Goal: Task Accomplishment & Management: Use online tool/utility

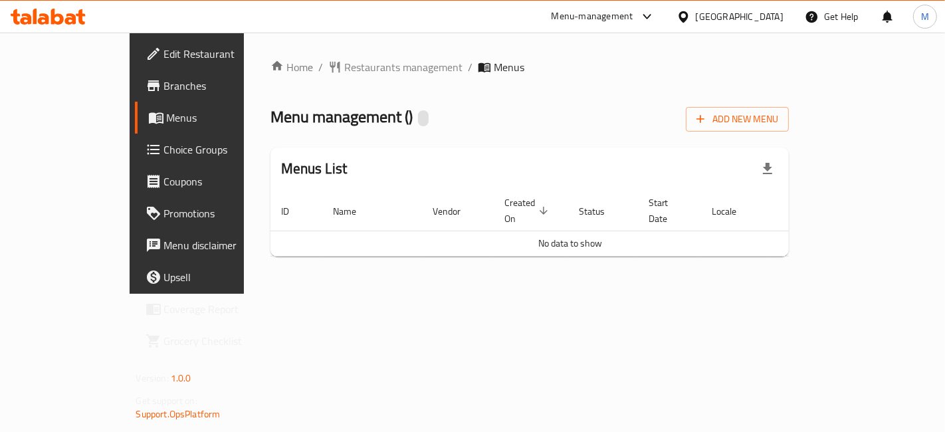
drag, startPoint x: 858, startPoint y: 349, endPoint x: 802, endPoint y: 330, distance: 58.9
click at [816, 294] on div "Home / Restaurants management / Menus Menu management ( ) Add New Menu Menus Li…" at bounding box center [530, 163] width 572 height 261
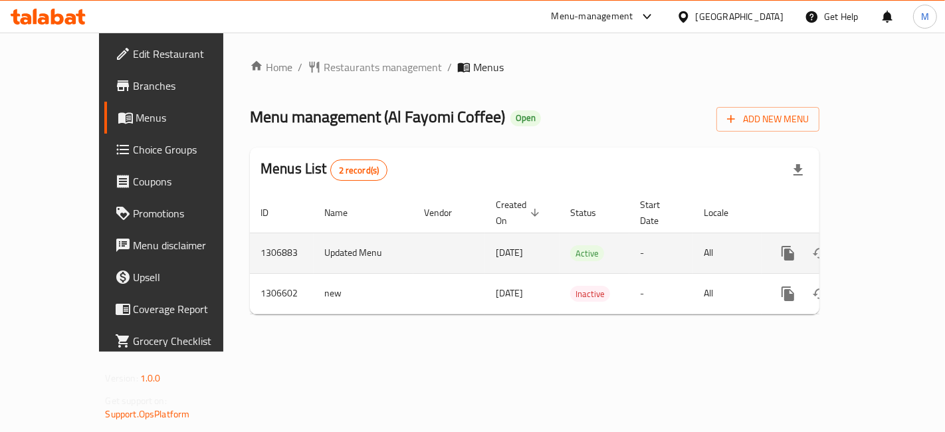
click at [900, 237] on link "enhanced table" at bounding box center [884, 253] width 32 height 32
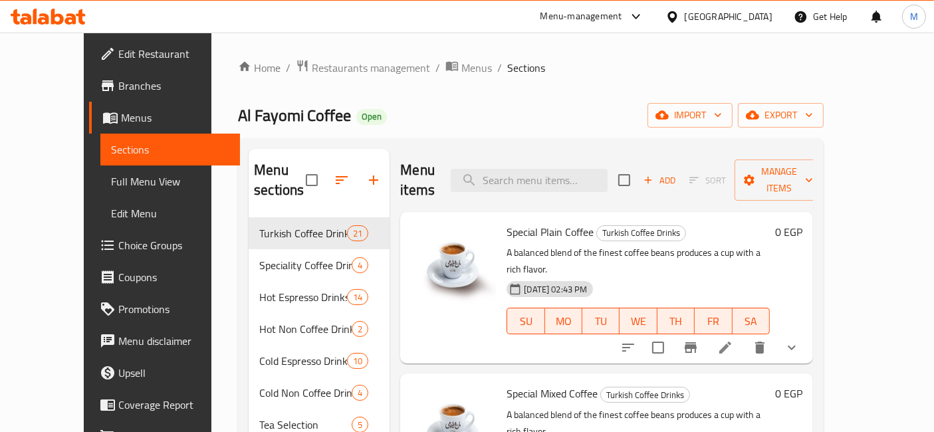
click at [118, 238] on span "Choice Groups" at bounding box center [173, 245] width 111 height 16
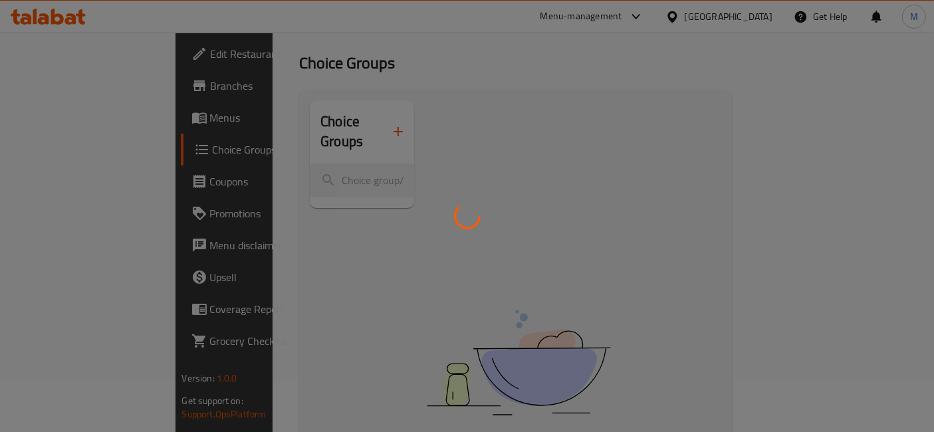
scroll to position [74, 0]
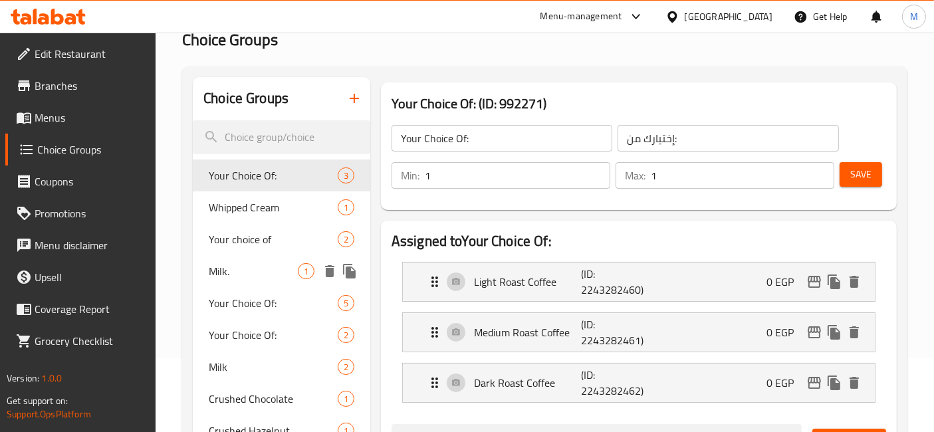
click at [300, 261] on div "Milk. 1" at bounding box center [281, 271] width 177 height 32
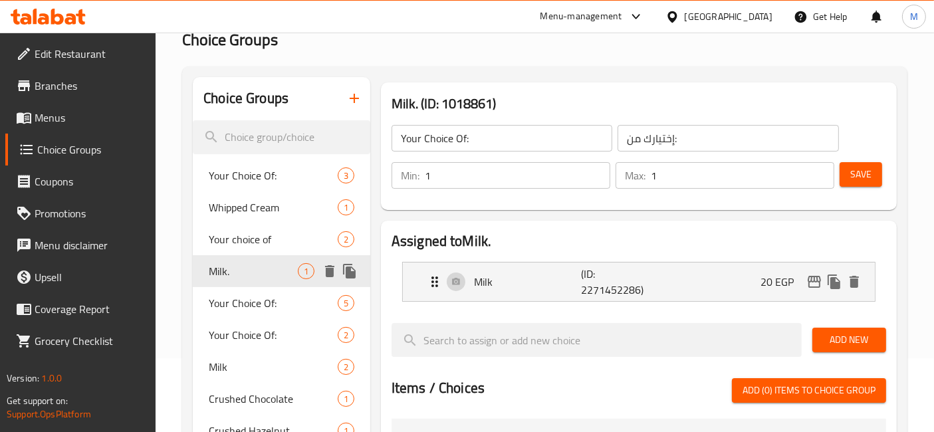
type input "Milk."
type input "حليب."
type input "0"
click at [266, 360] on span "Milk" at bounding box center [253, 367] width 89 height 16
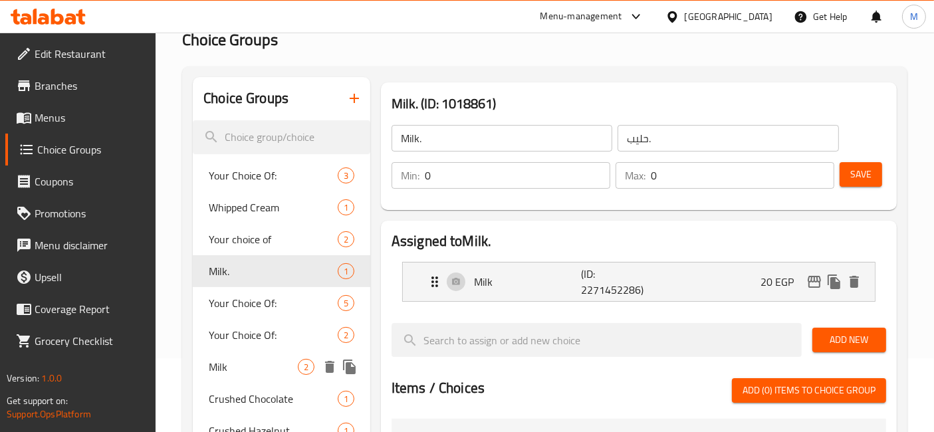
type input "Milk"
type input "حليب"
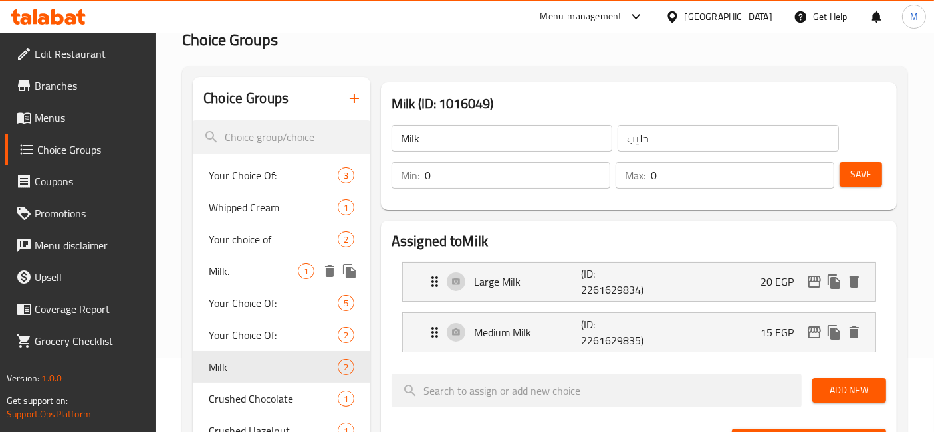
click at [241, 269] on span "Milk." at bounding box center [253, 271] width 89 height 16
type input "Milk."
type input "حليب."
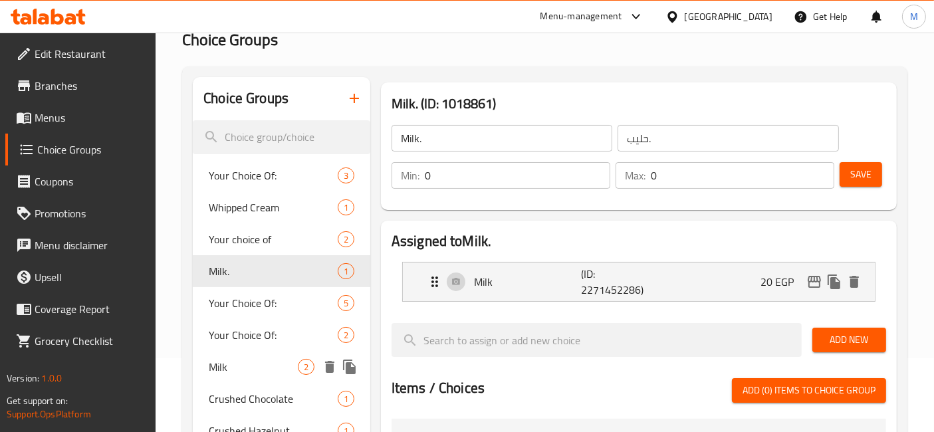
click at [225, 360] on span "Milk" at bounding box center [253, 367] width 89 height 16
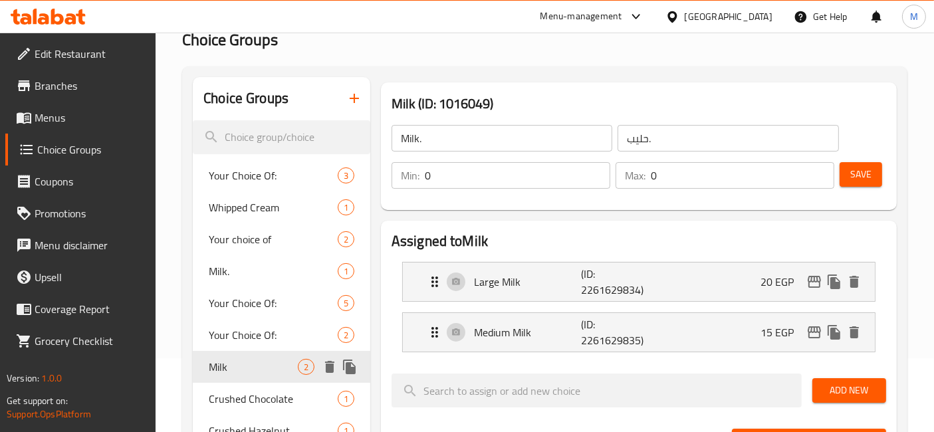
type input "Milk"
type input "حليب"
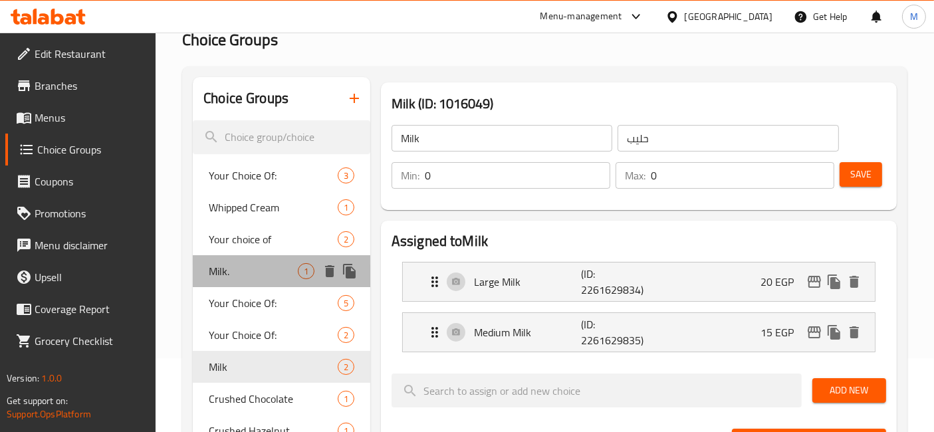
click at [278, 278] on span "Milk." at bounding box center [253, 271] width 89 height 16
type input "Milk."
type input "حليب."
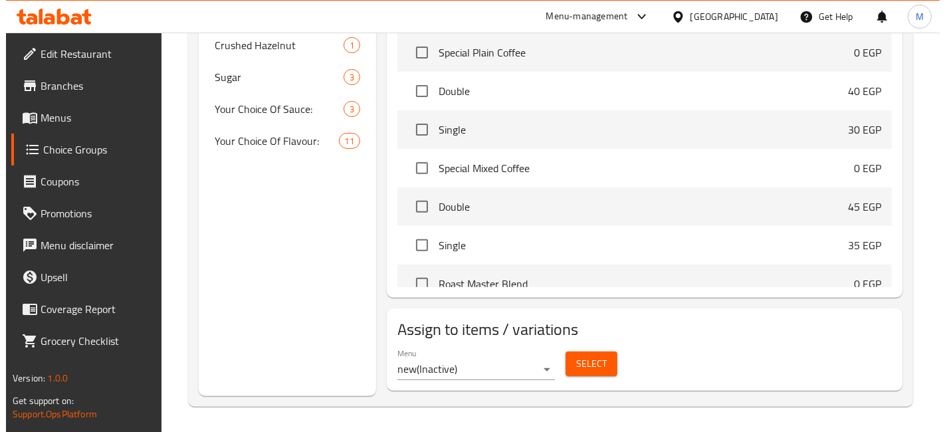
scroll to position [460, 0]
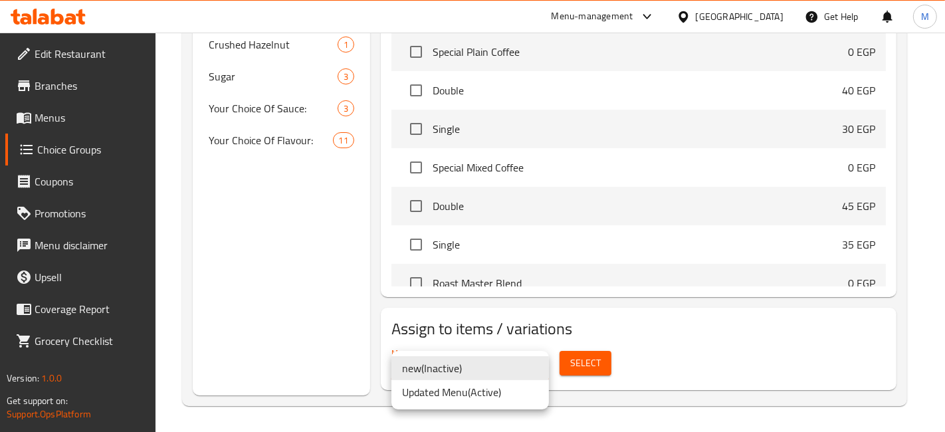
click at [513, 396] on li "Updated Menu ( Active )" at bounding box center [471, 392] width 158 height 24
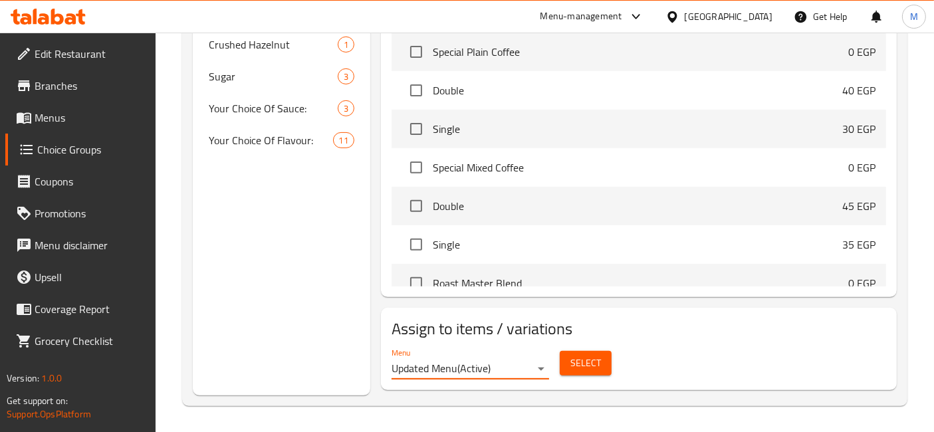
click at [622, 347] on div "Menu Updated Menu ( Active ) Select" at bounding box center [638, 363] width 505 height 43
click at [598, 360] on span "Select" at bounding box center [585, 363] width 31 height 17
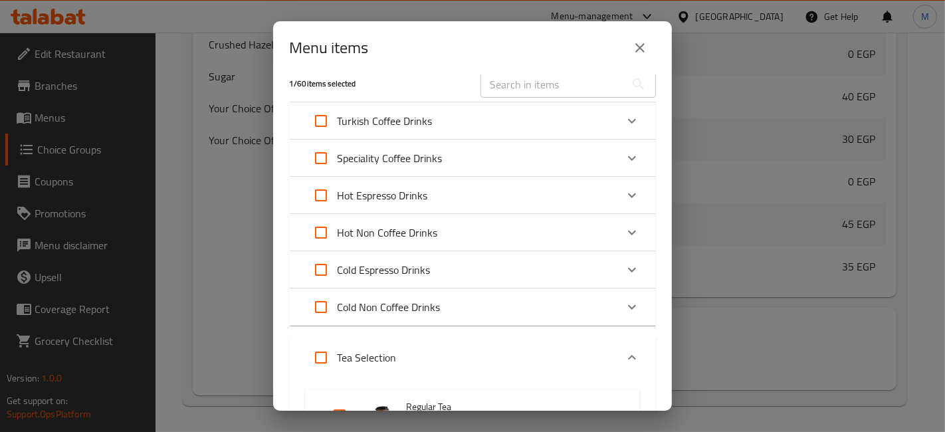
scroll to position [0, 0]
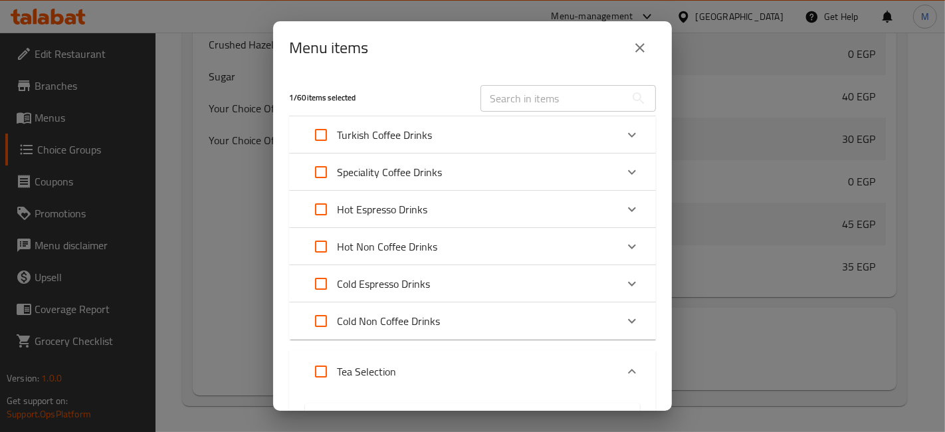
click at [327, 134] on input "Expand" at bounding box center [321, 135] width 32 height 32
checkbox input "true"
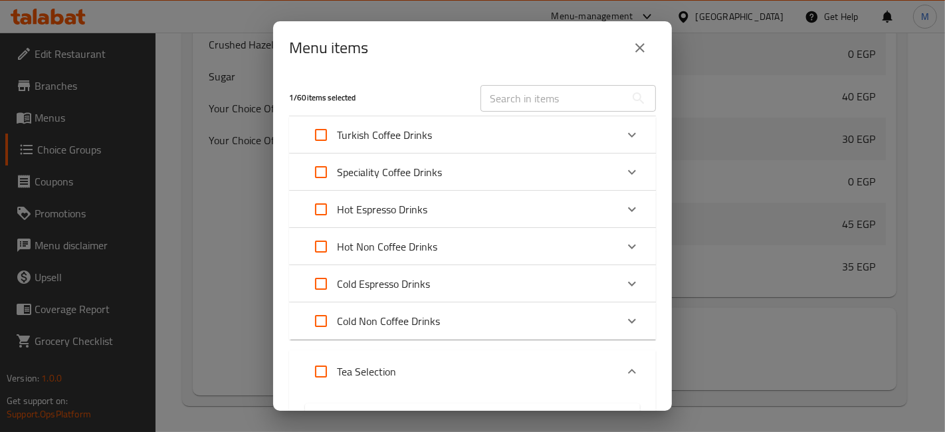
checkbox input "true"
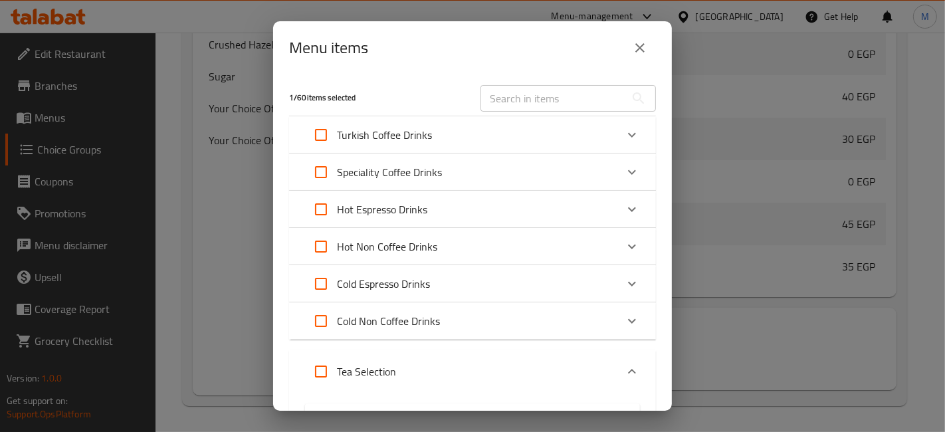
checkbox input "true"
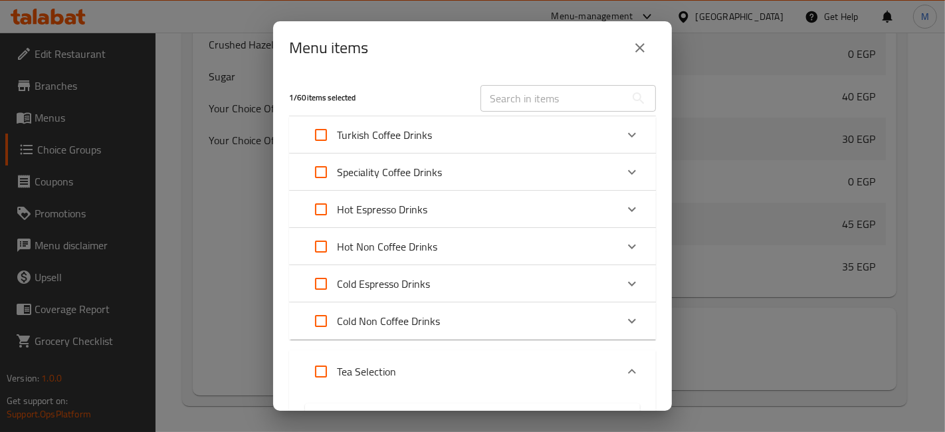
checkbox input "true"
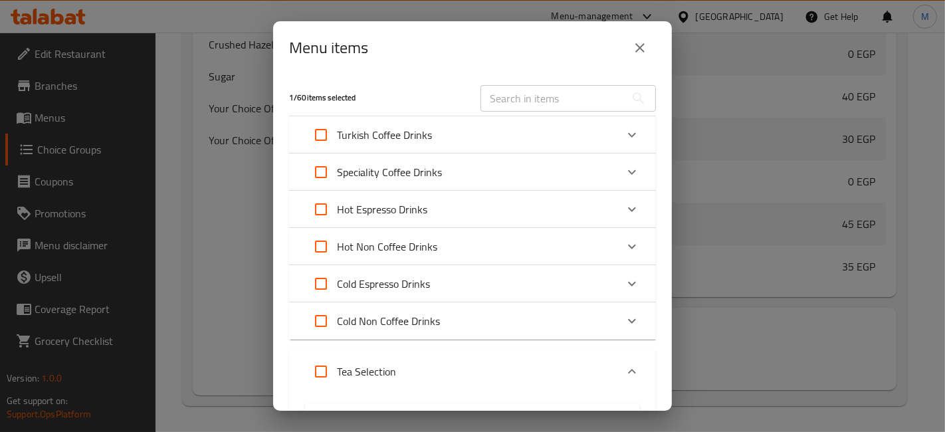
checkbox input "true"
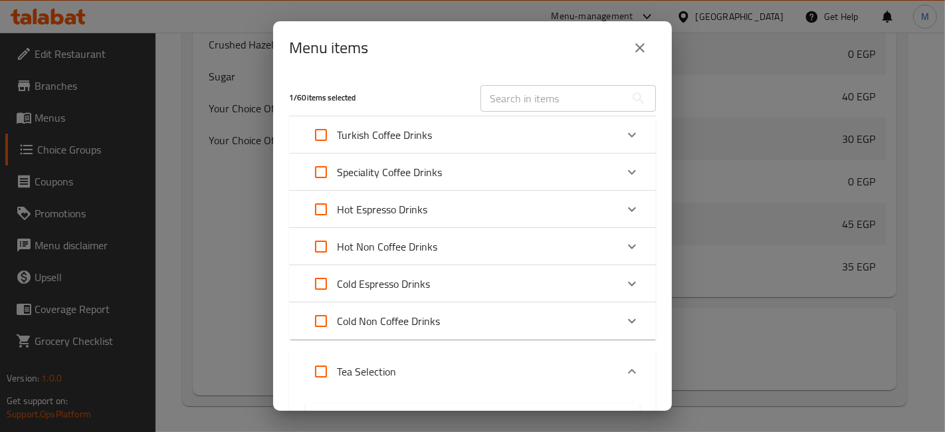
checkbox input "true"
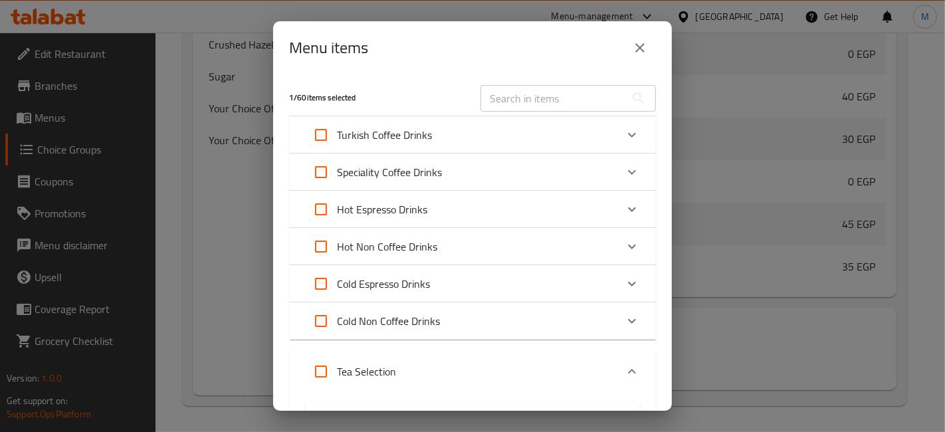
checkbox input "true"
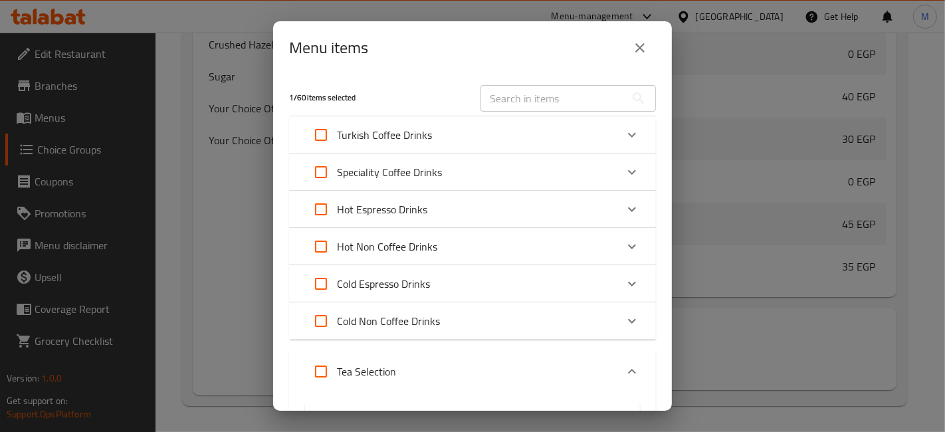
checkbox input "true"
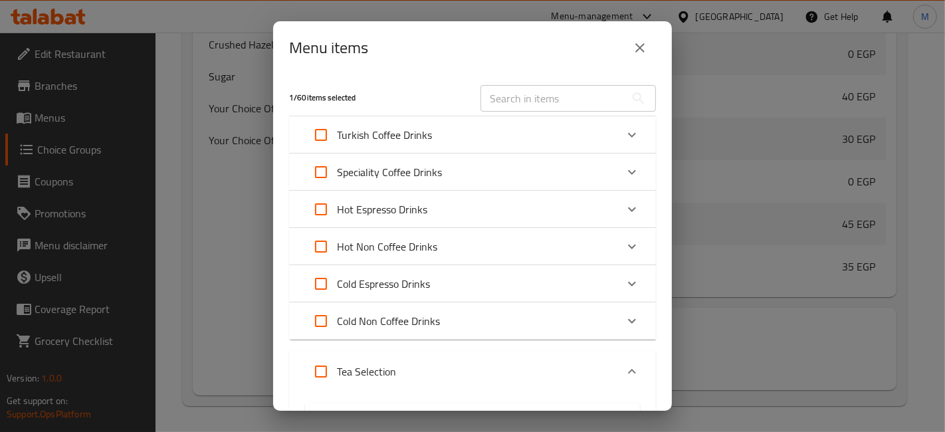
checkbox input "true"
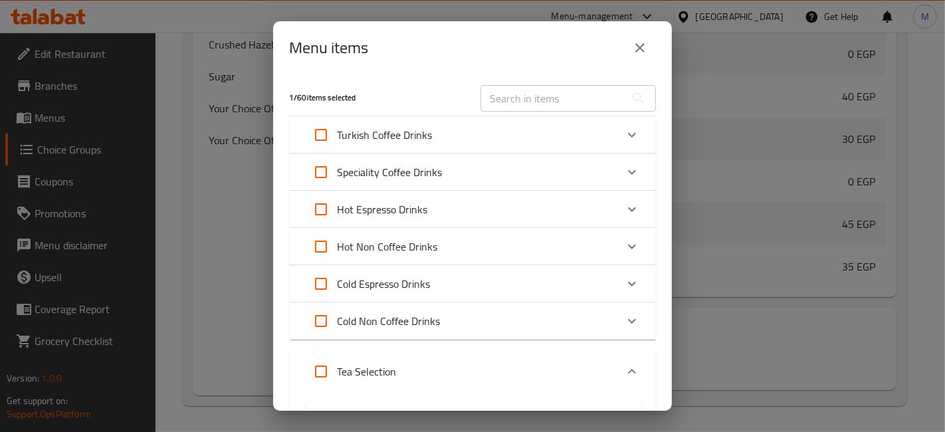
checkbox input "true"
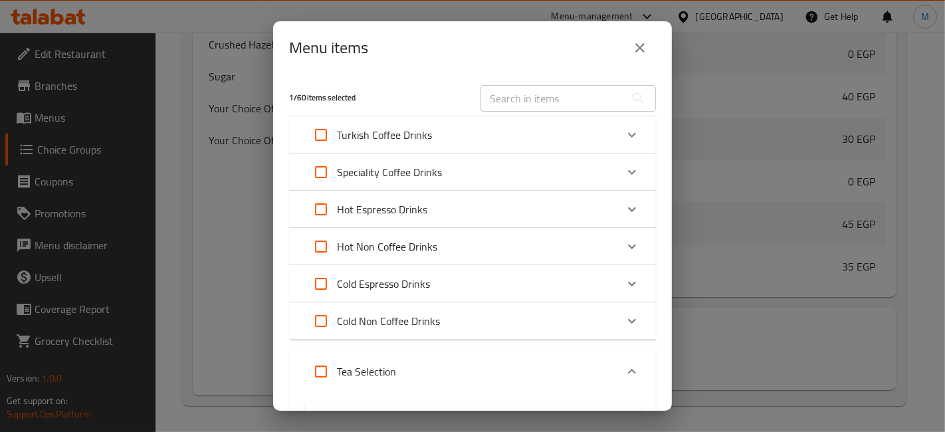
checkbox input "true"
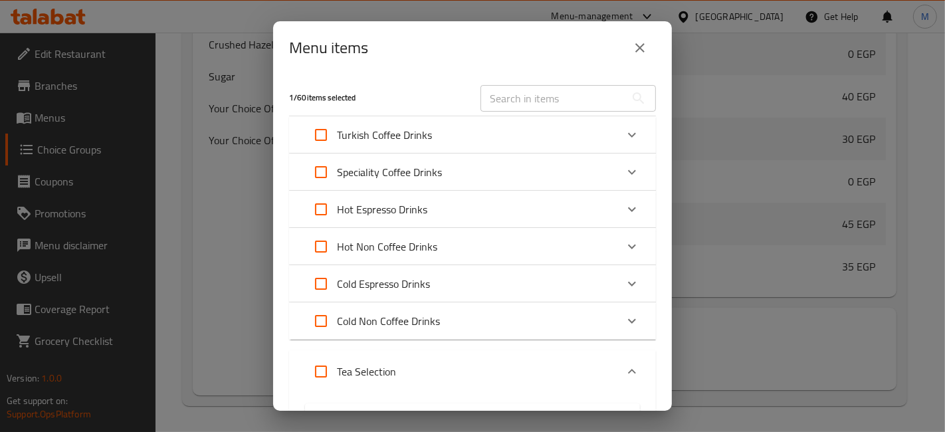
checkbox input "true"
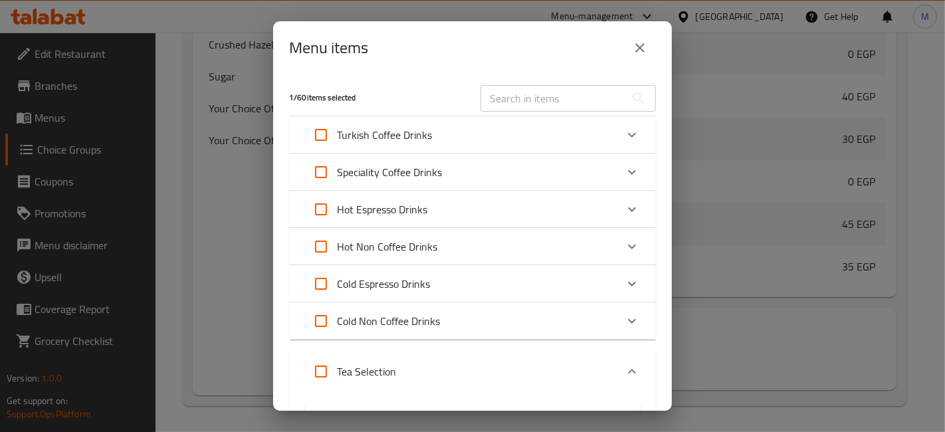
checkbox input "true"
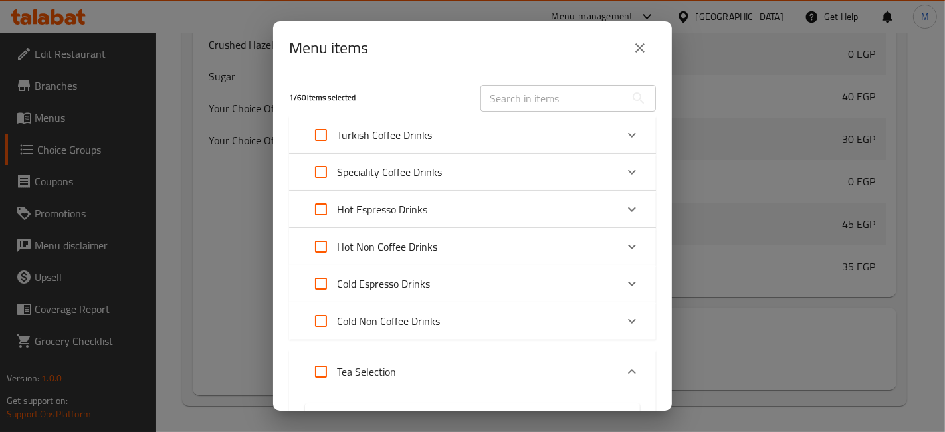
checkbox input "true"
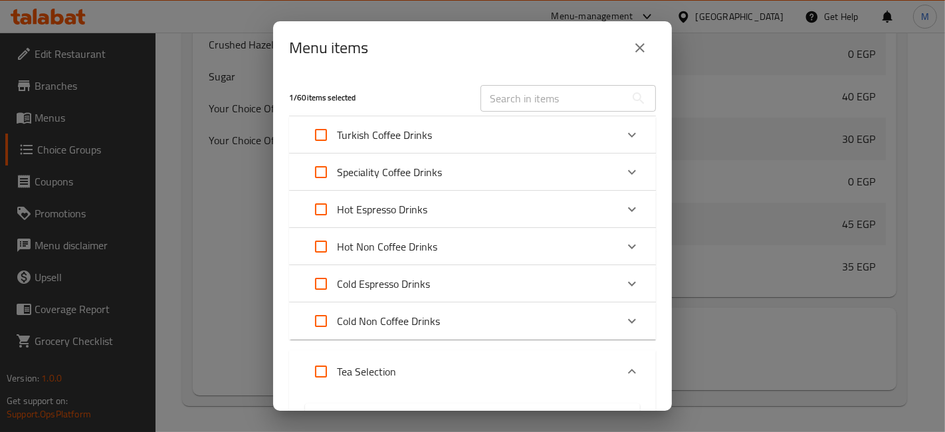
checkbox input "true"
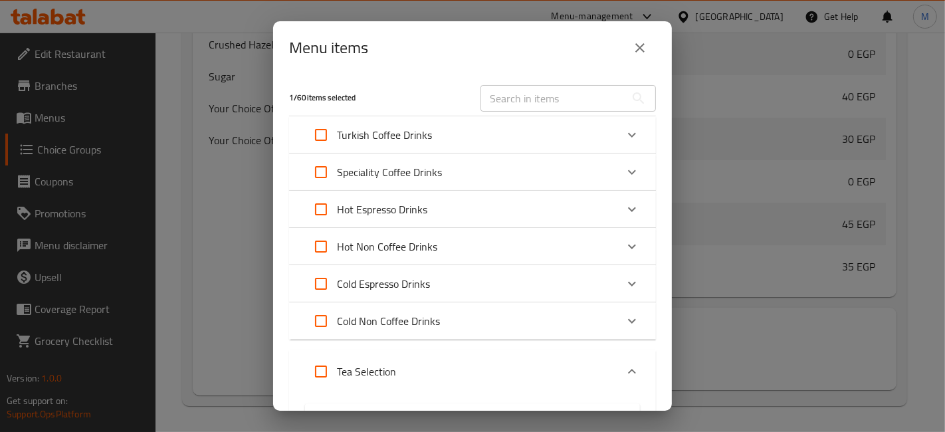
checkbox input "true"
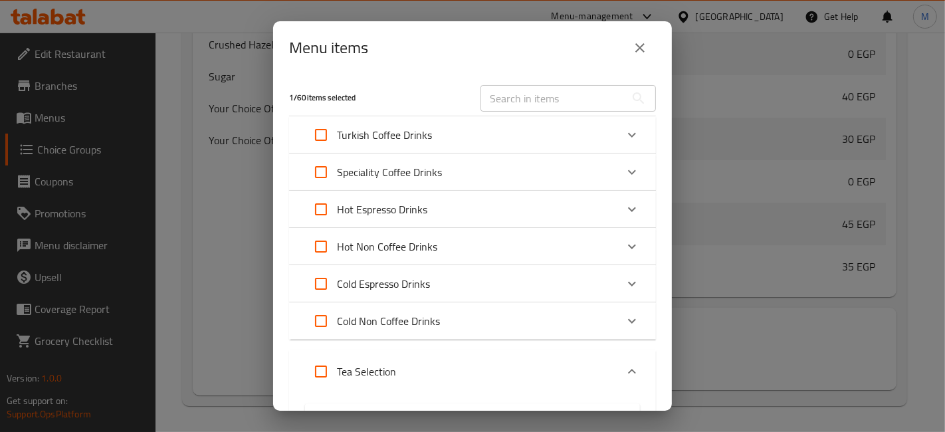
checkbox input "true"
click at [521, 103] on input "text" at bounding box center [553, 98] width 145 height 27
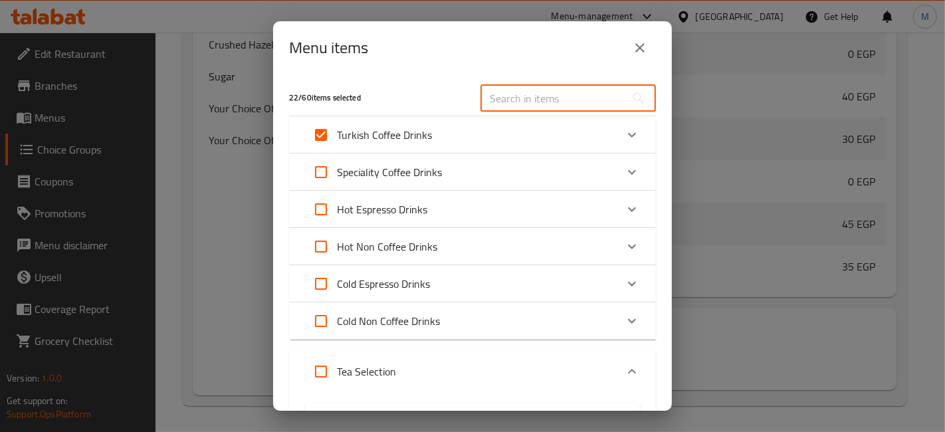
click at [445, 132] on div "Turkish Coffee Drinks" at bounding box center [460, 135] width 311 height 32
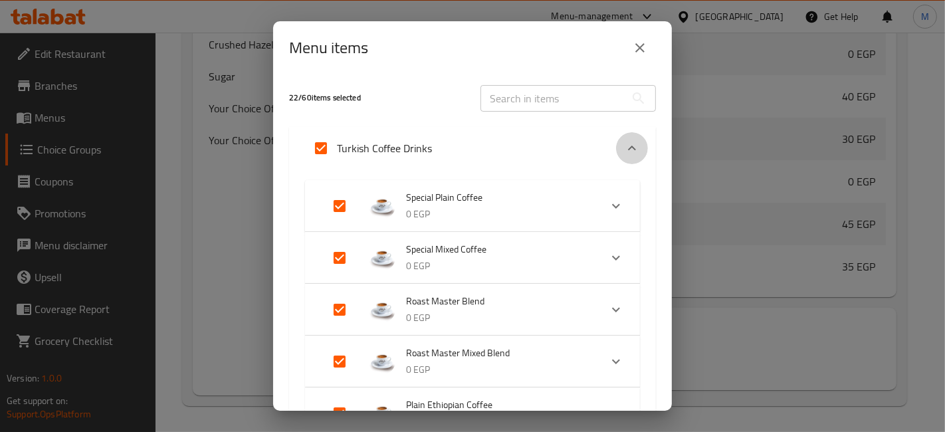
click at [628, 156] on icon "Expand" at bounding box center [632, 148] width 16 height 16
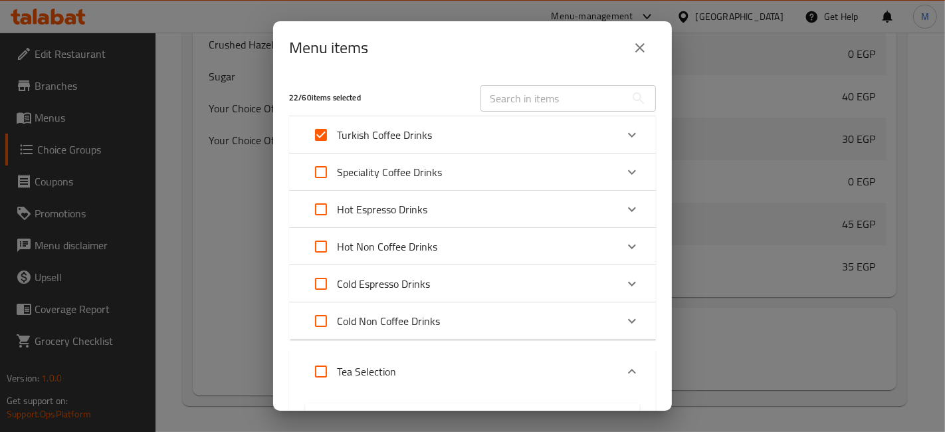
click at [554, 92] on input "text" at bounding box center [553, 98] width 145 height 27
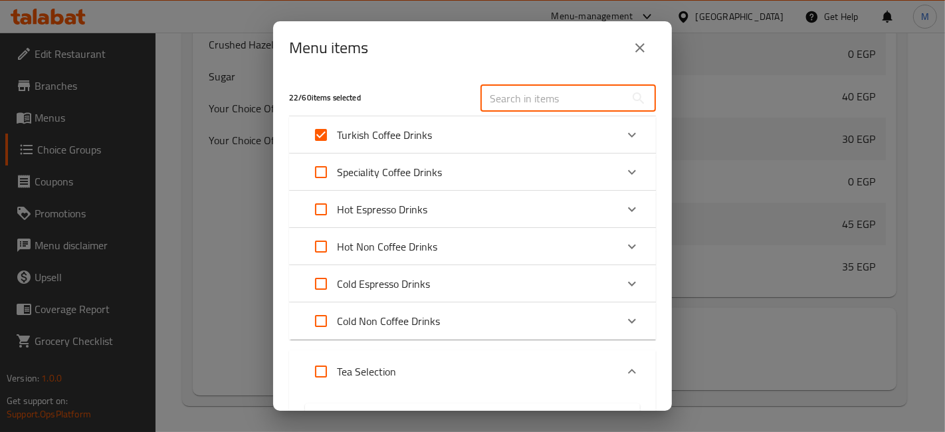
type input "ي"
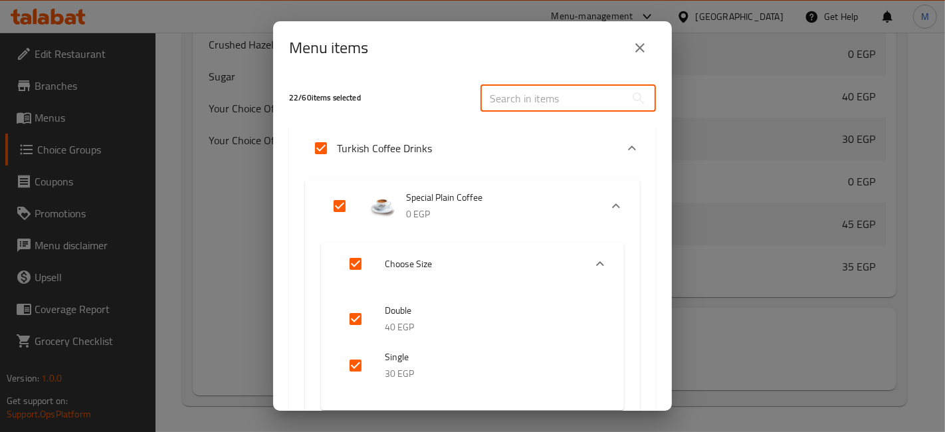
type input "ق"
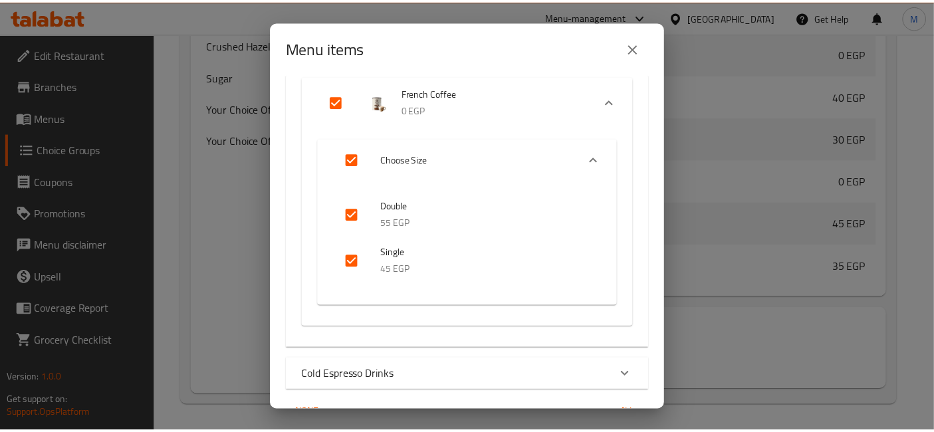
scroll to position [176, 0]
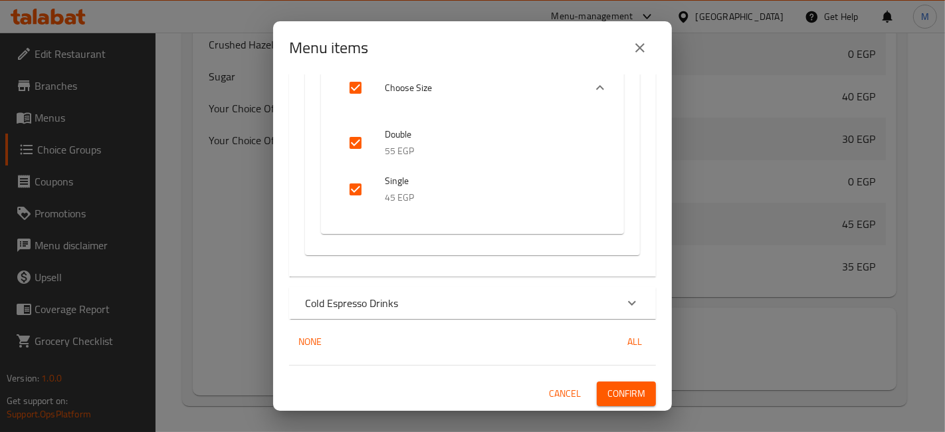
type input "fr"
click at [636, 52] on icon "close" at bounding box center [640, 48] width 16 height 16
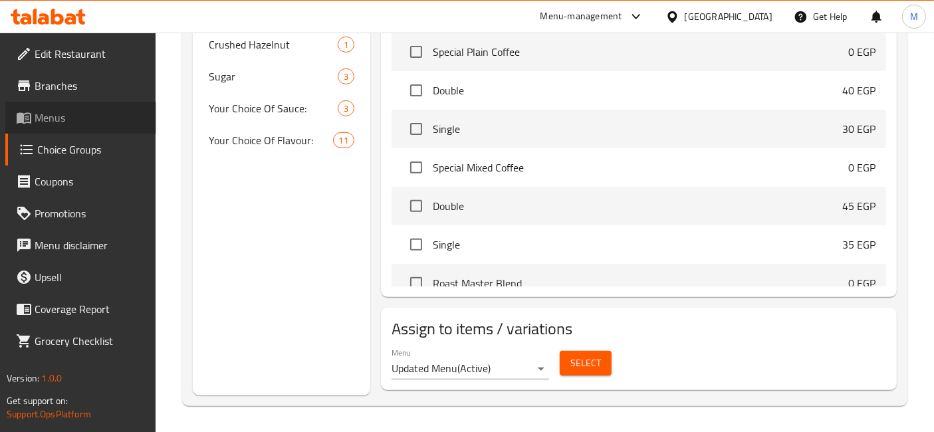
click at [15, 119] on link "Menus" at bounding box center [80, 118] width 151 height 32
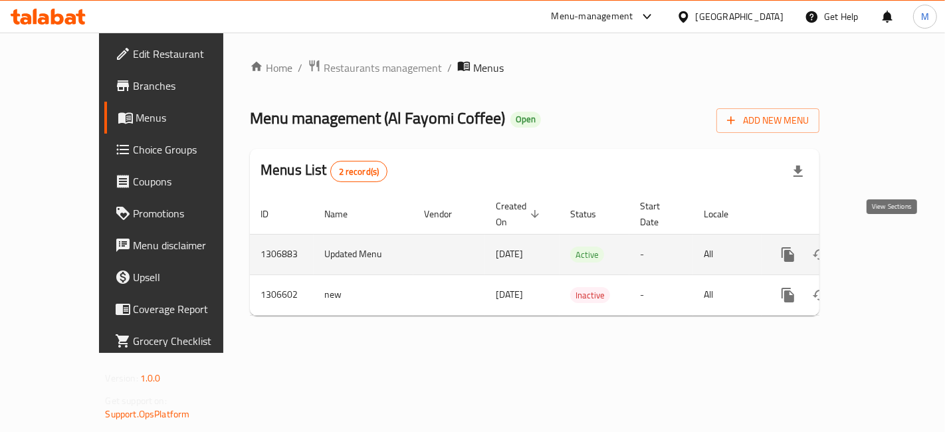
click at [900, 239] on link "enhanced table" at bounding box center [884, 255] width 32 height 32
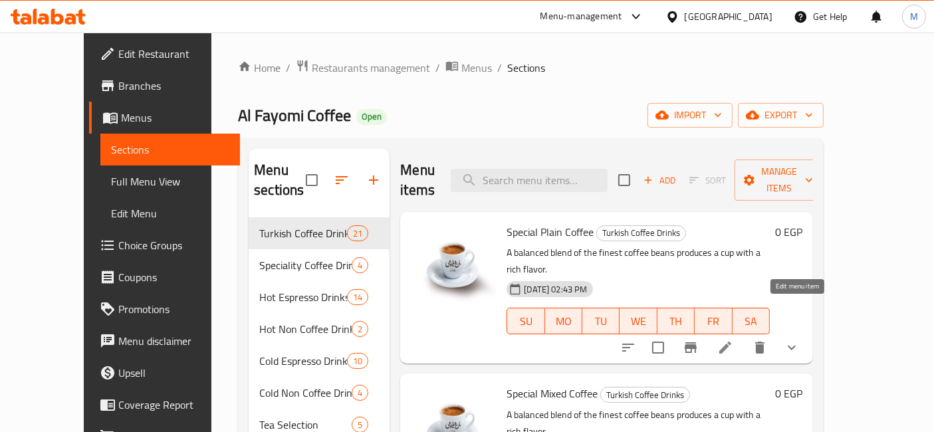
click at [733, 340] on icon at bounding box center [725, 348] width 16 height 16
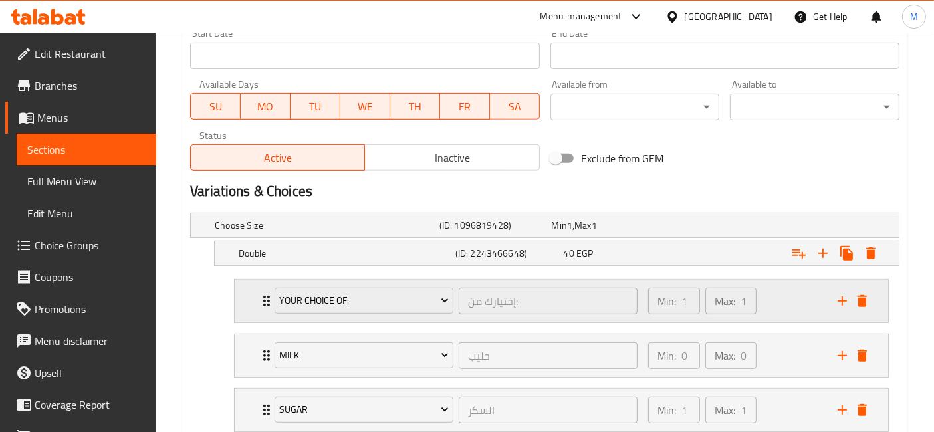
scroll to position [879, 0]
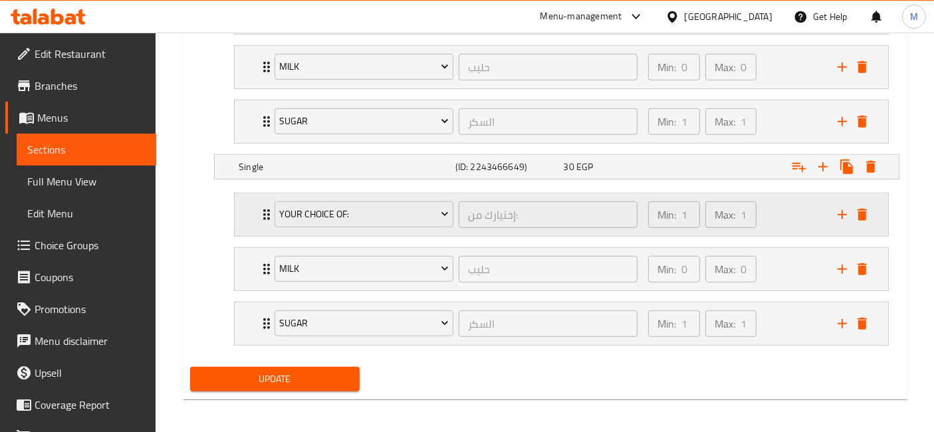
click at [257, 204] on div "Your Choice Of: إختيارك من: ​ Min: 1 ​ Max: 1 ​" at bounding box center [561, 214] width 653 height 43
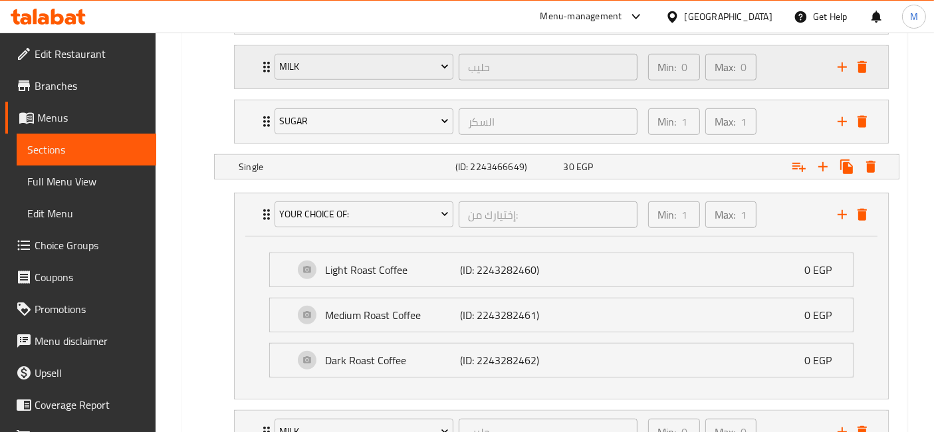
click at [245, 34] on div "Milk حليب ​ Min: 0 ​ Max: 0 ​" at bounding box center [561, 12] width 653 height 43
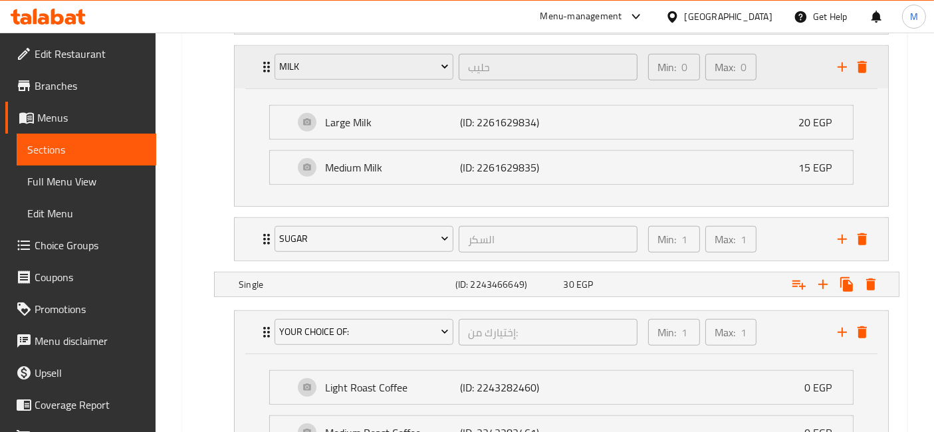
click at [245, 62] on div "Milk حليب ​ Min: 0 ​ Max: 0 ​" at bounding box center [561, 67] width 653 height 43
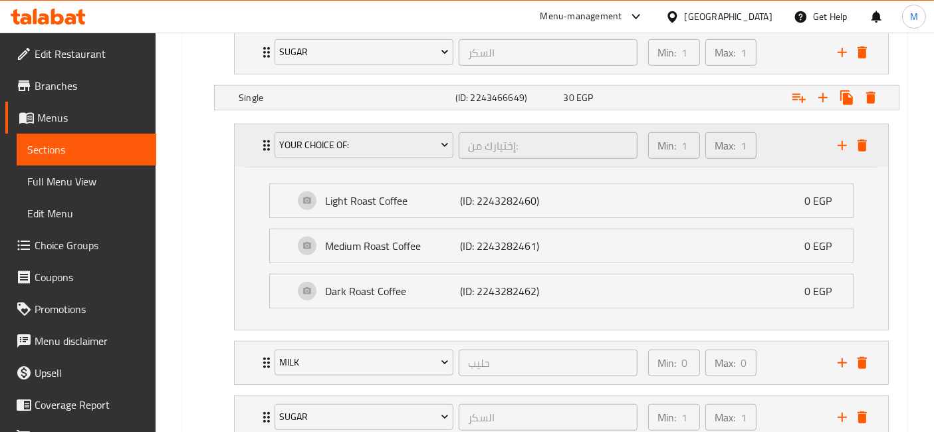
scroll to position [1040, 0]
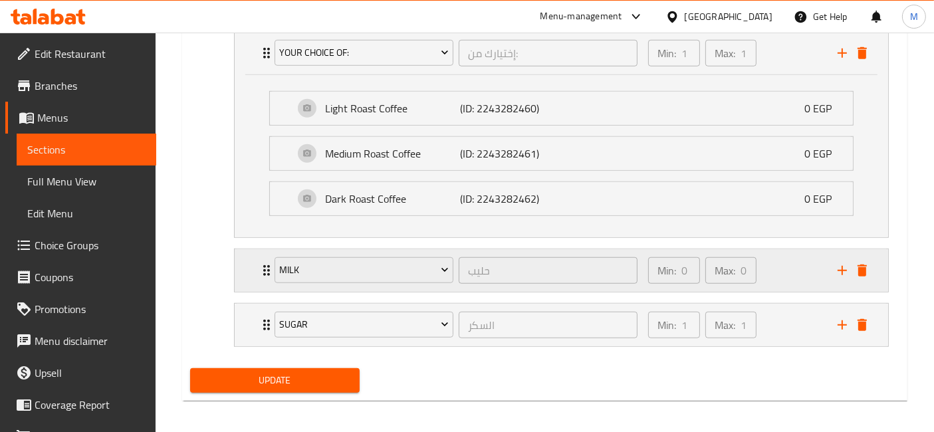
click at [244, 74] on div "Milk حليب ​ Min: 0 ​ Max: 0 ​" at bounding box center [561, 53] width 653 height 43
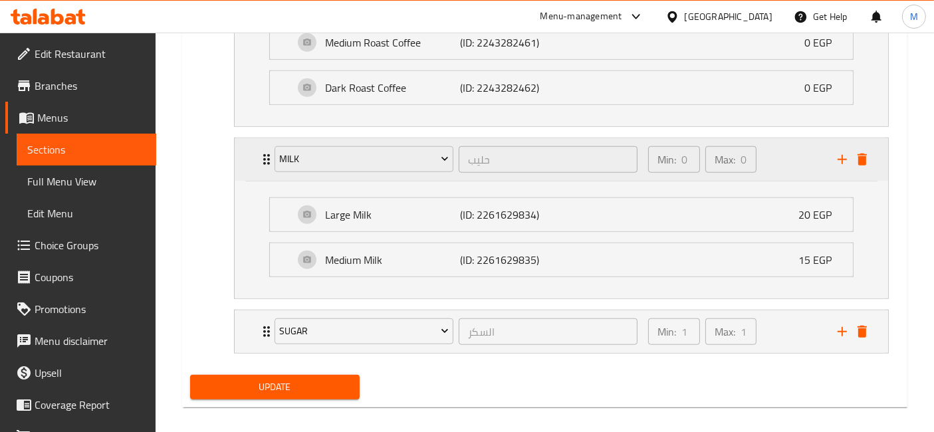
scroll to position [1157, 0]
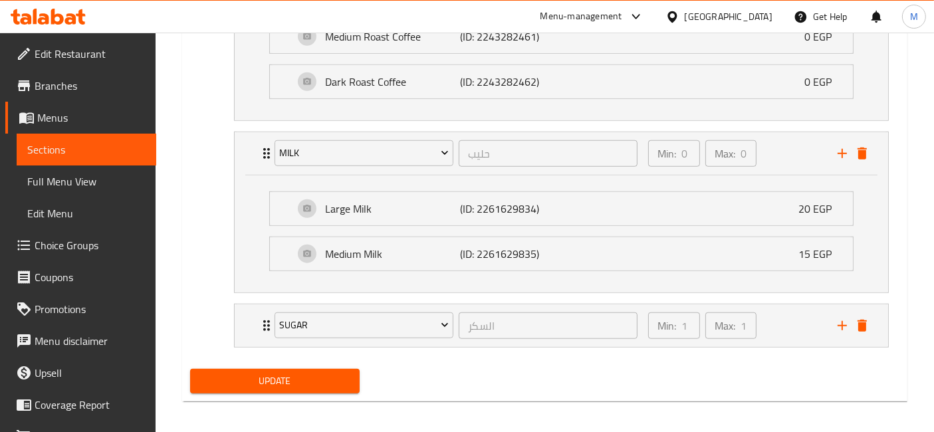
click at [71, 249] on span "Choice Groups" at bounding box center [90, 245] width 111 height 16
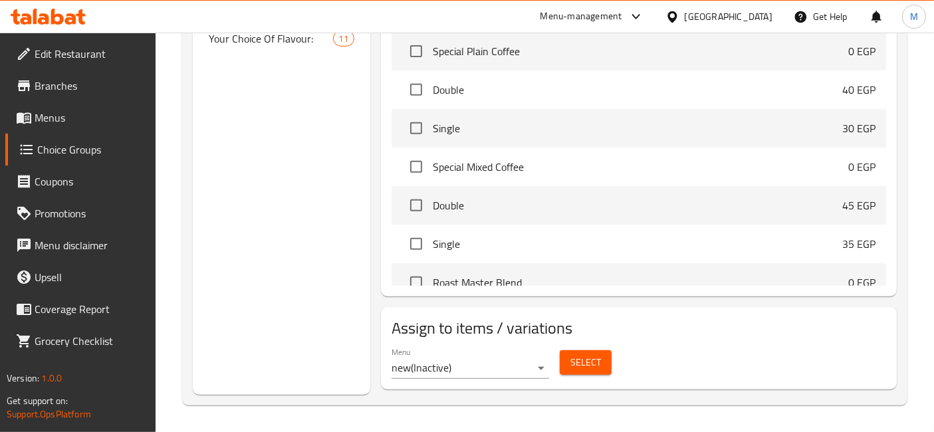
scroll to position [187, 0]
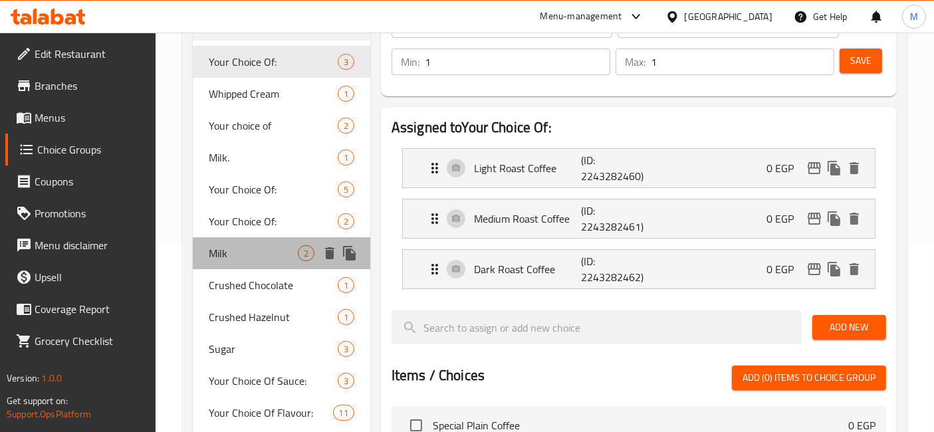
click at [276, 252] on span "Milk" at bounding box center [253, 253] width 89 height 16
type input "Milk"
type input "حليب"
type input "0"
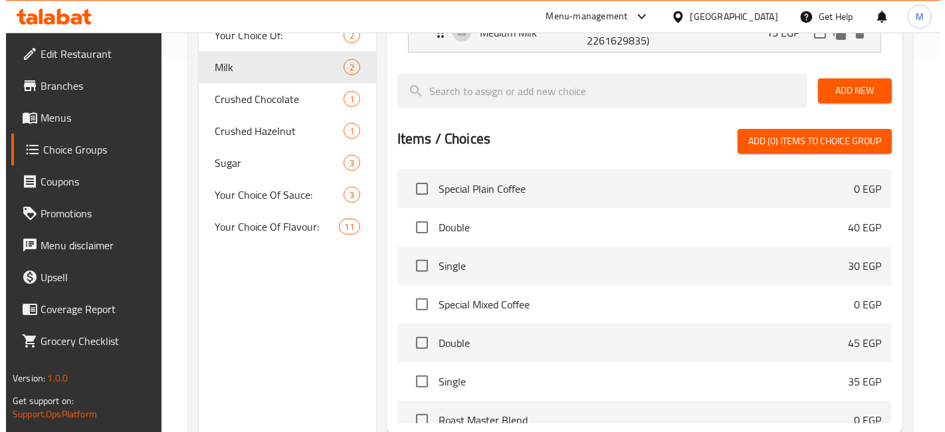
scroll to position [510, 0]
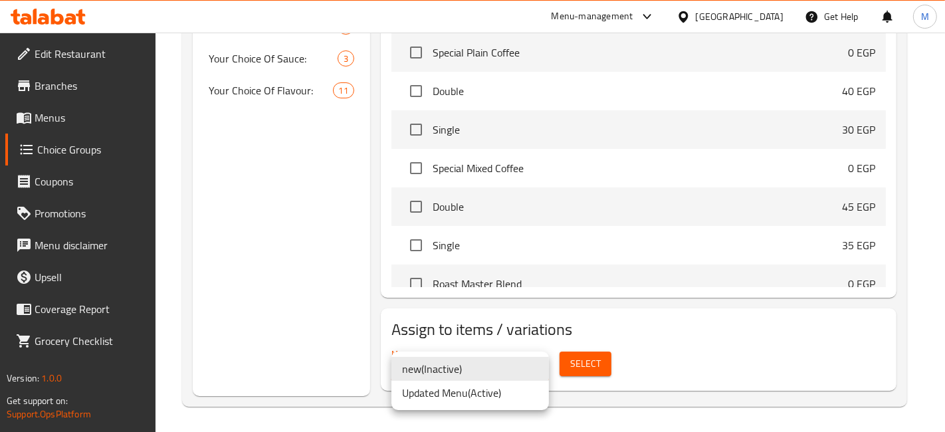
click at [469, 388] on li "Updated Menu ( Active )" at bounding box center [471, 393] width 158 height 24
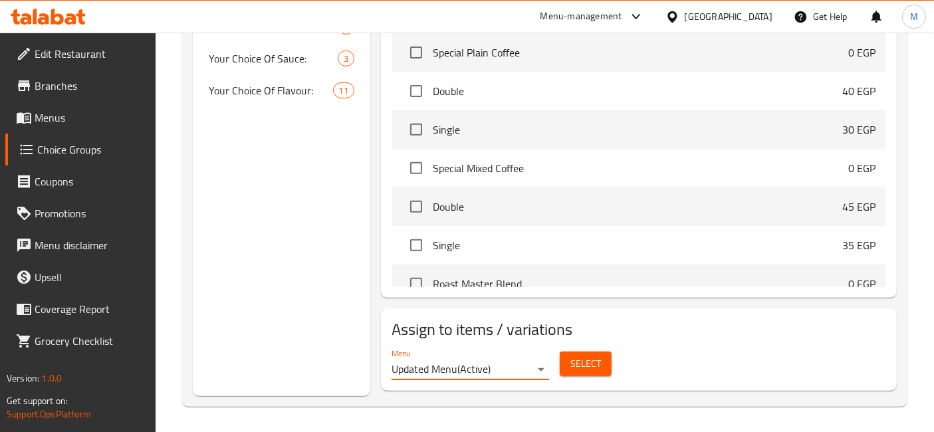
click at [567, 369] on button "Select" at bounding box center [586, 364] width 52 height 25
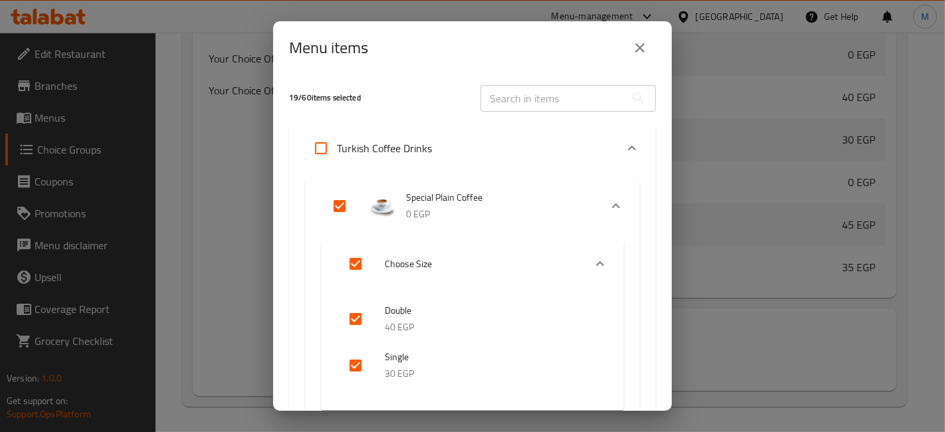
click at [322, 143] on input "Expand" at bounding box center [321, 148] width 32 height 32
checkbox input "true"
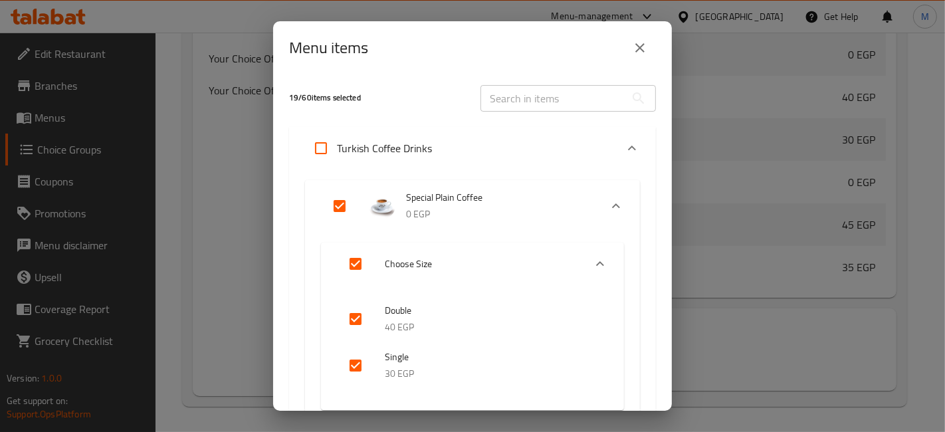
checkbox input "true"
click at [322, 143] on input "Expand" at bounding box center [321, 148] width 32 height 32
checkbox input "false"
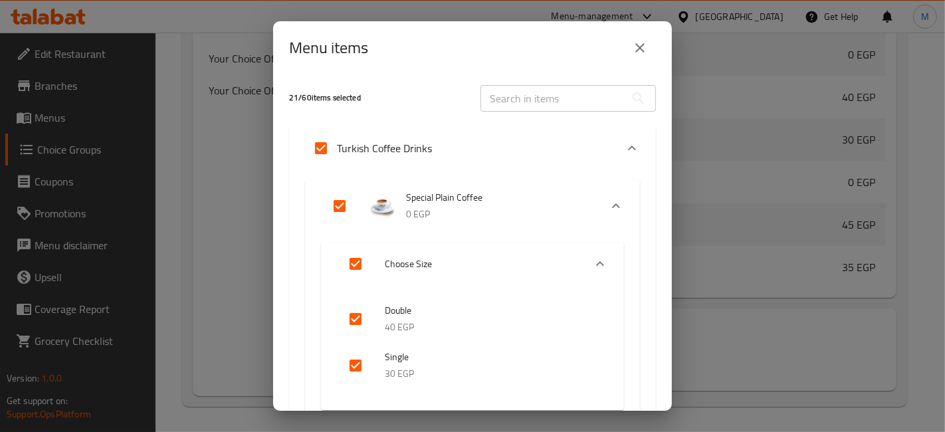
checkbox input "false"
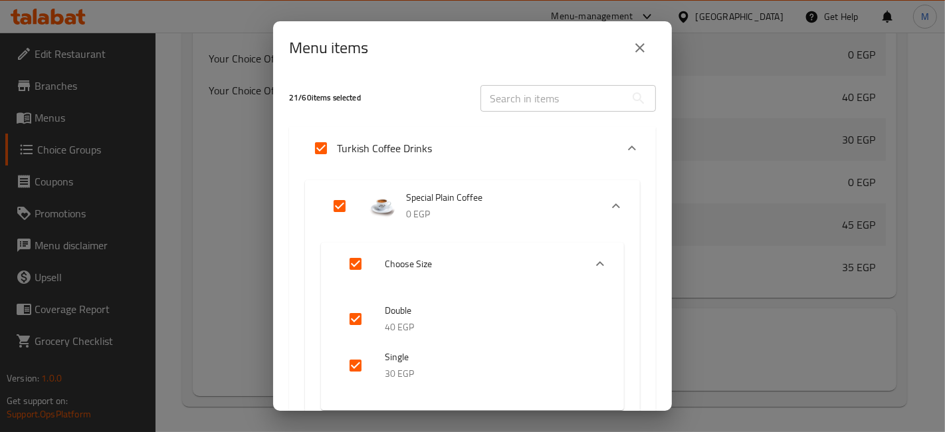
checkbox input "false"
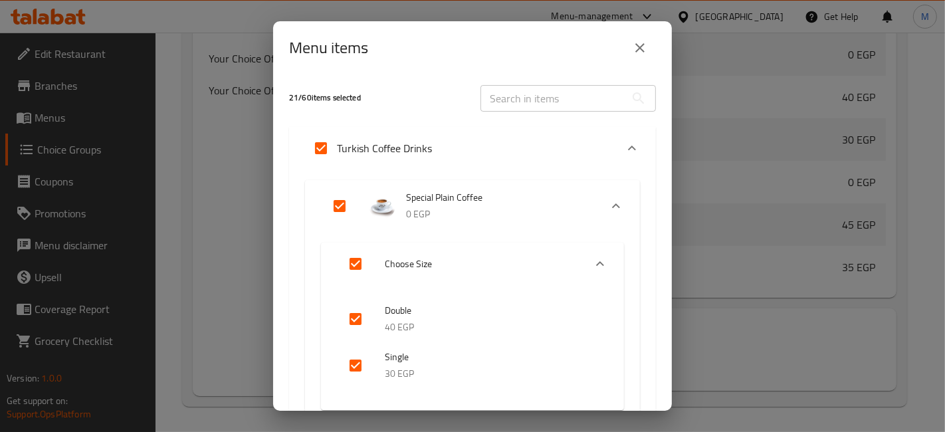
checkbox input "false"
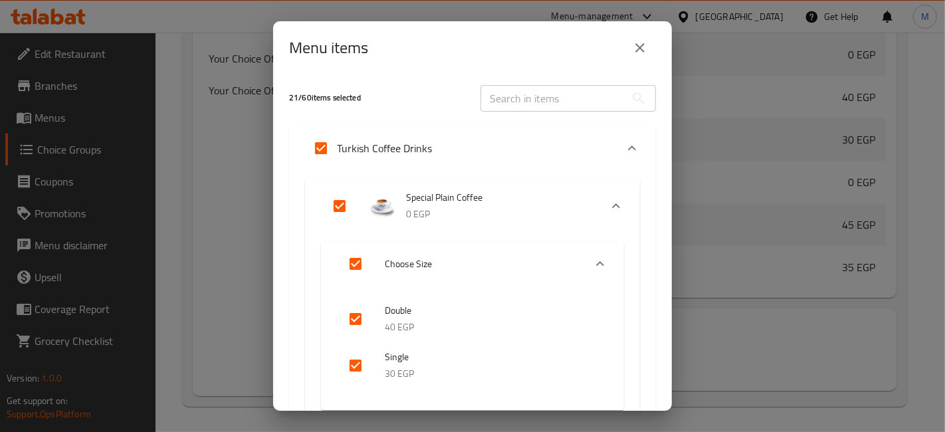
checkbox input "false"
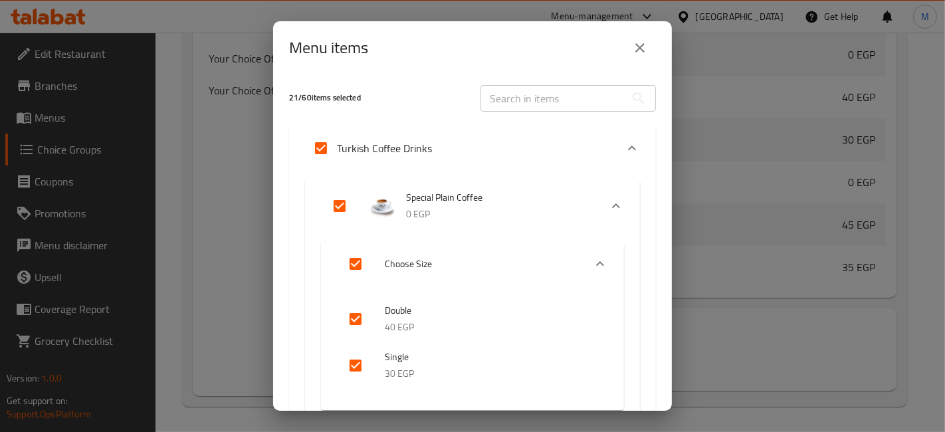
checkbox input "false"
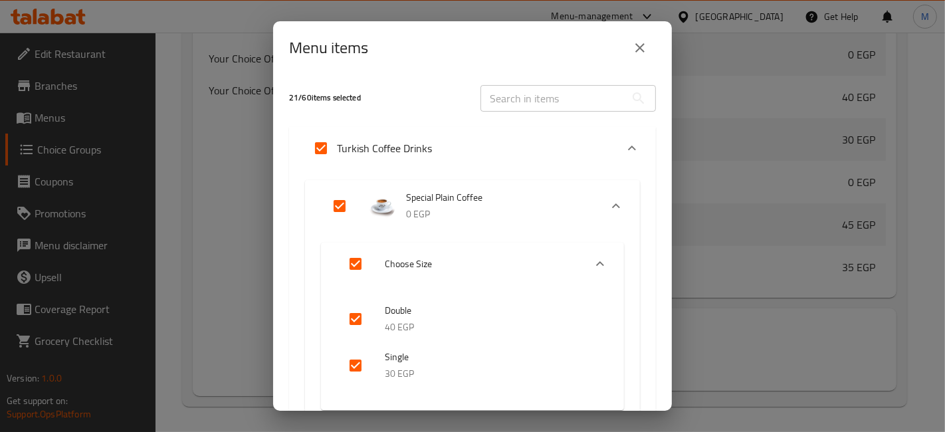
checkbox input "false"
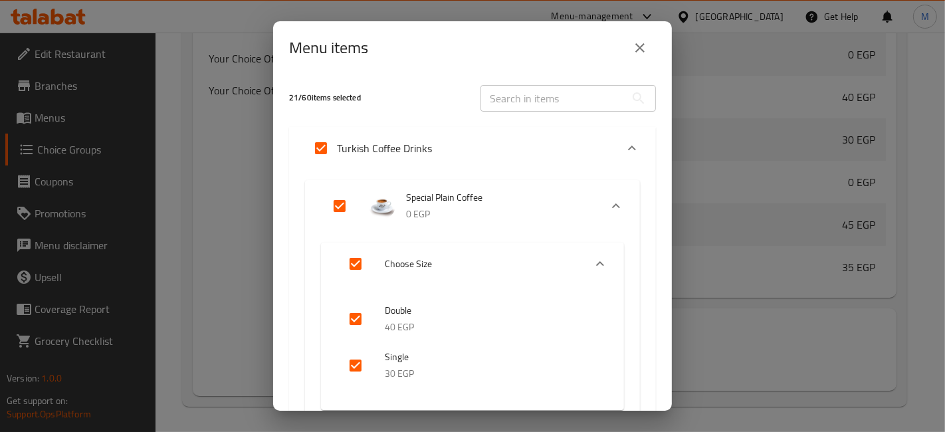
checkbox input "false"
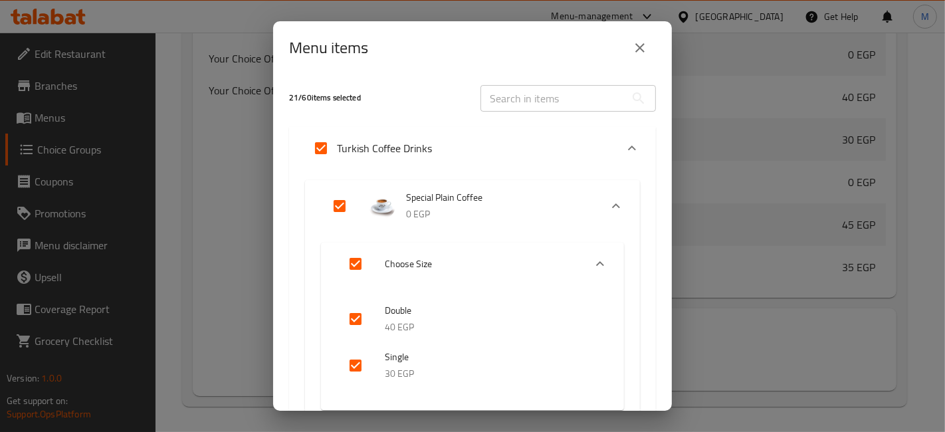
checkbox input "false"
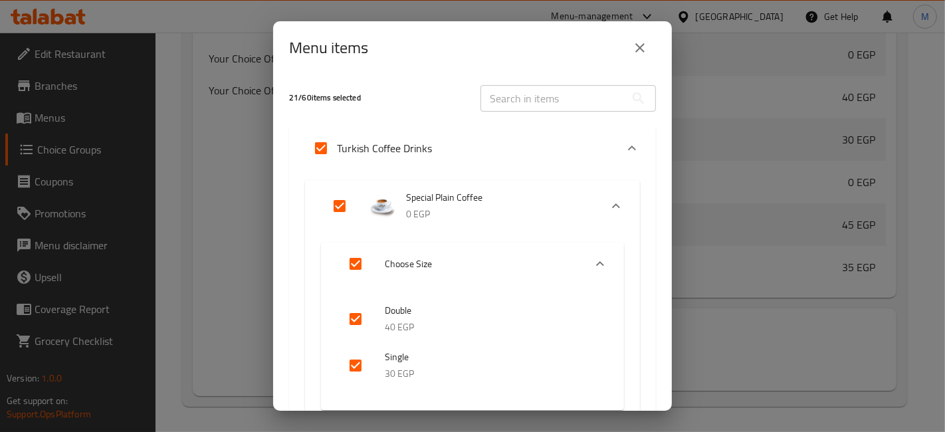
checkbox input "false"
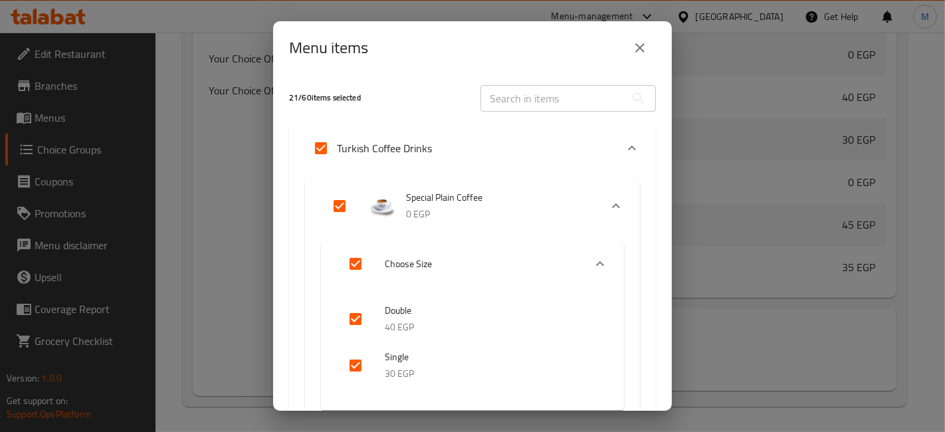
checkbox input "false"
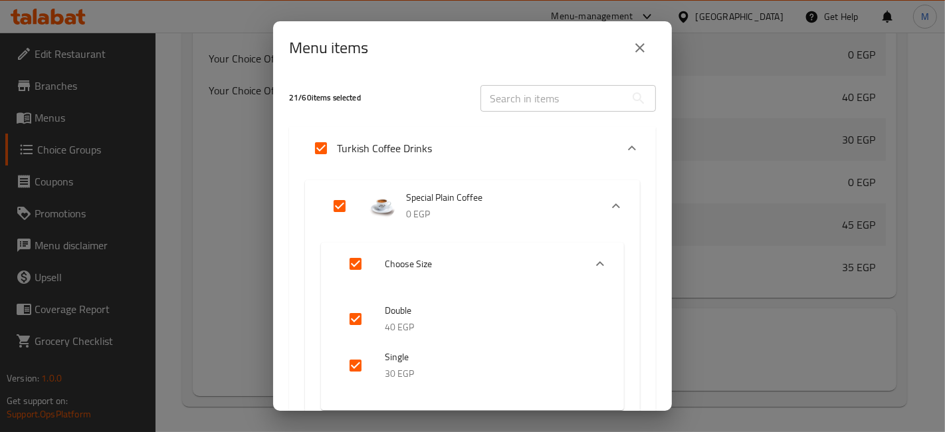
checkbox input "false"
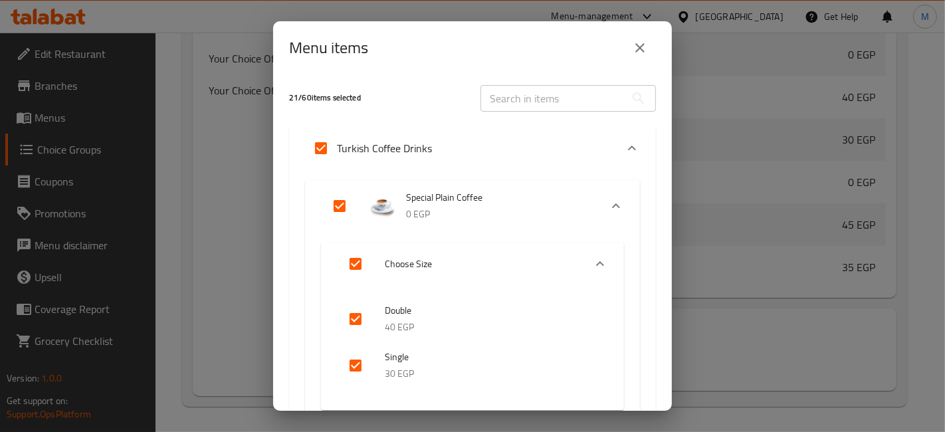
checkbox input "false"
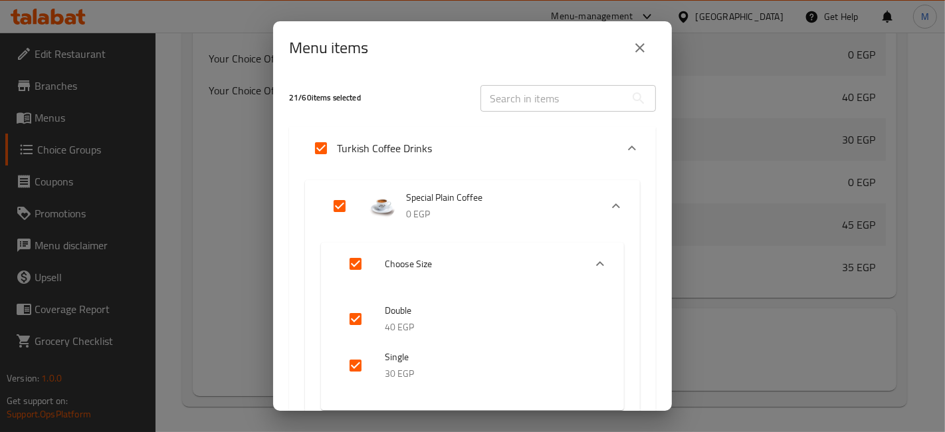
checkbox input "false"
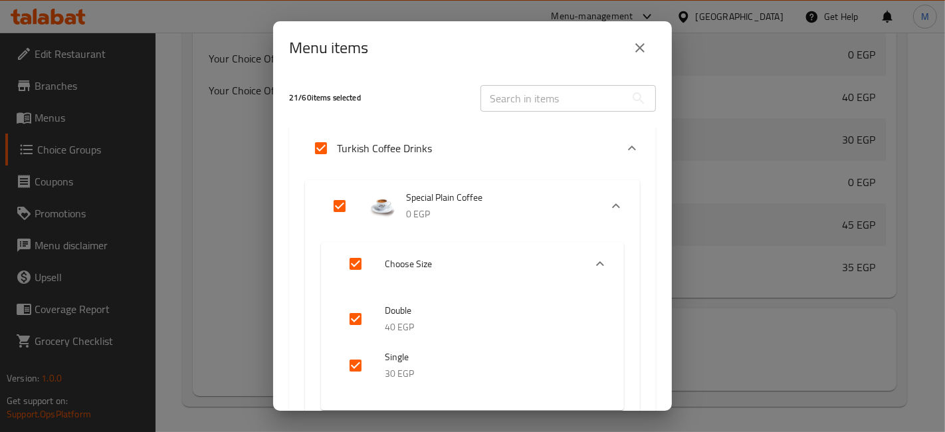
checkbox input "false"
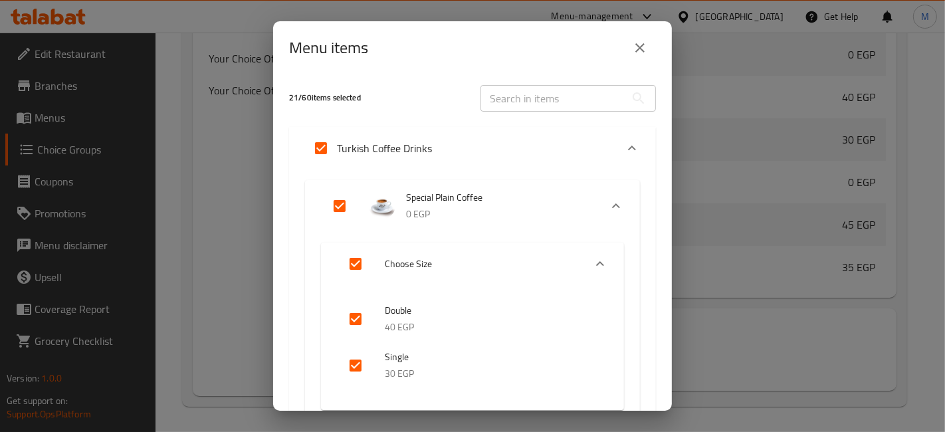
checkbox input "false"
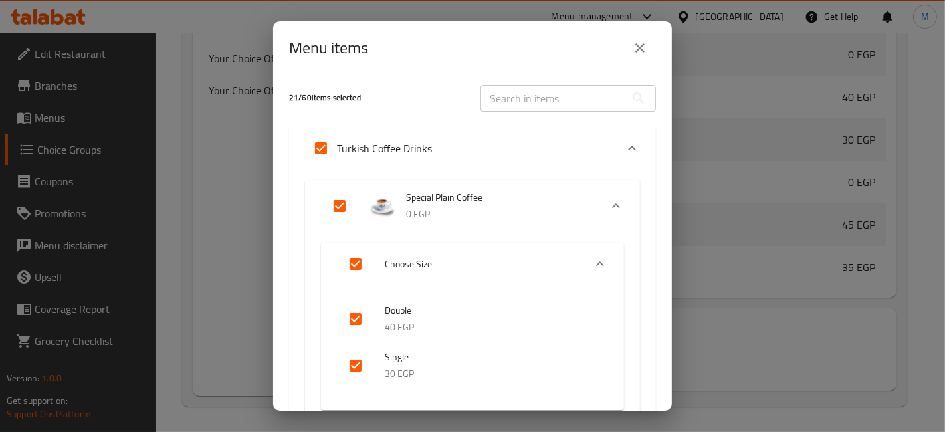
checkbox input "false"
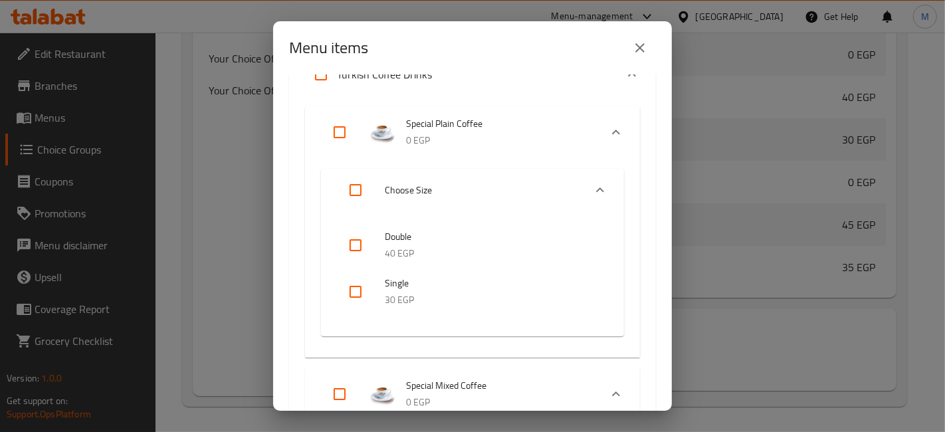
scroll to position [0, 0]
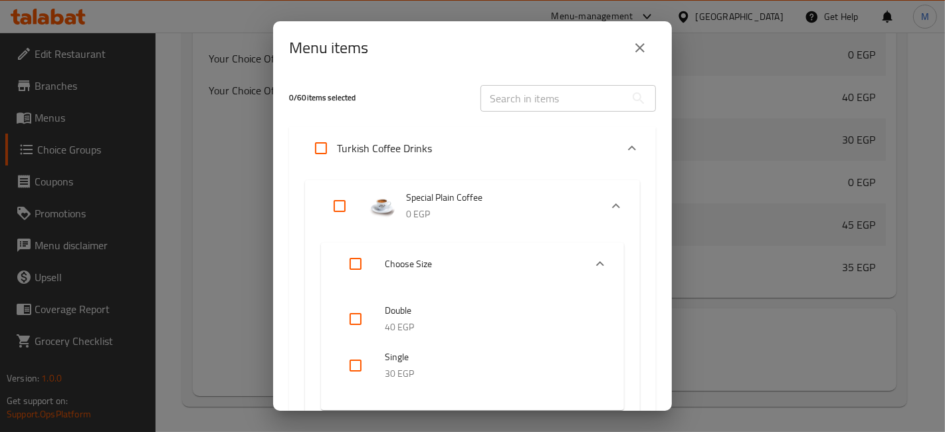
click at [627, 141] on icon "Expand" at bounding box center [632, 148] width 16 height 16
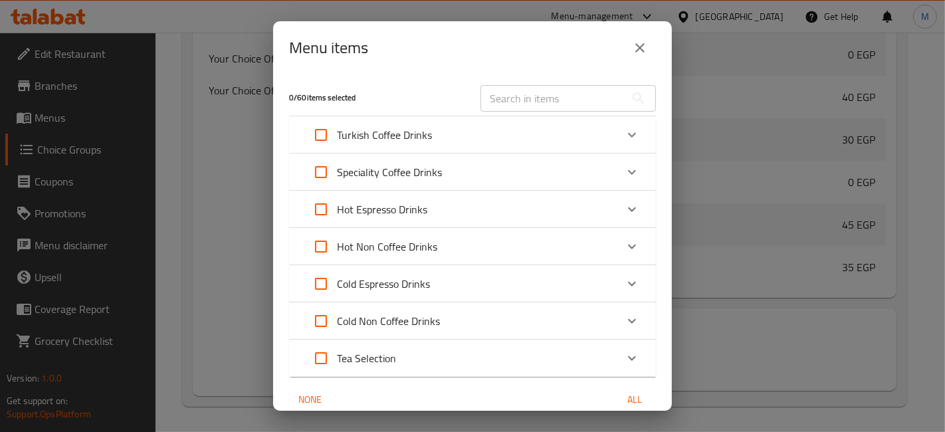
click at [624, 132] on icon "Expand" at bounding box center [632, 135] width 16 height 16
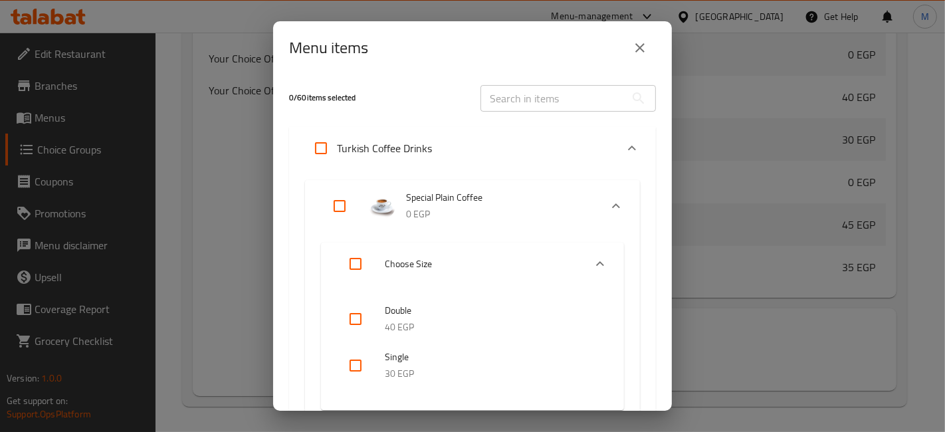
click at [624, 147] on icon "Expand" at bounding box center [632, 148] width 16 height 16
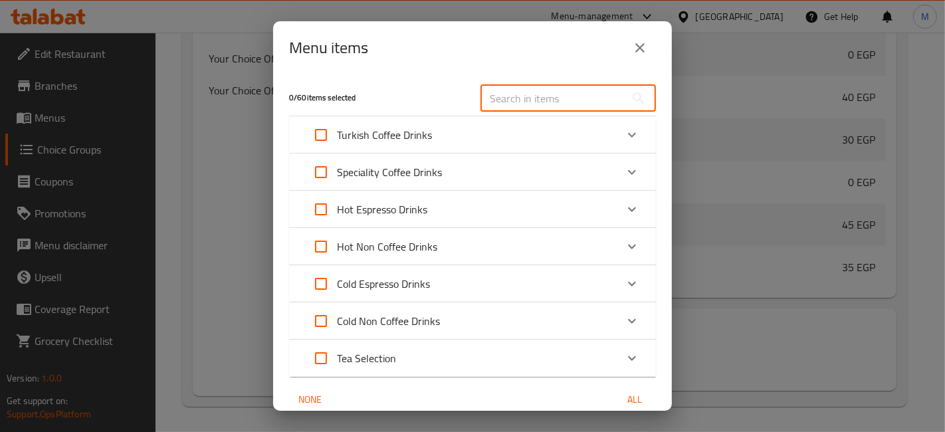
click at [535, 104] on input "text" at bounding box center [553, 98] width 145 height 27
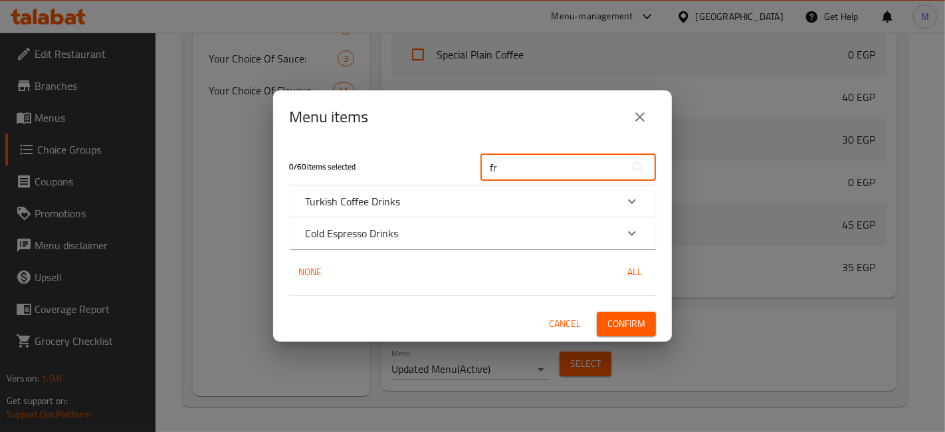
type input "fr"
click at [394, 225] on p "Cold Espresso Drinks" at bounding box center [351, 233] width 93 height 16
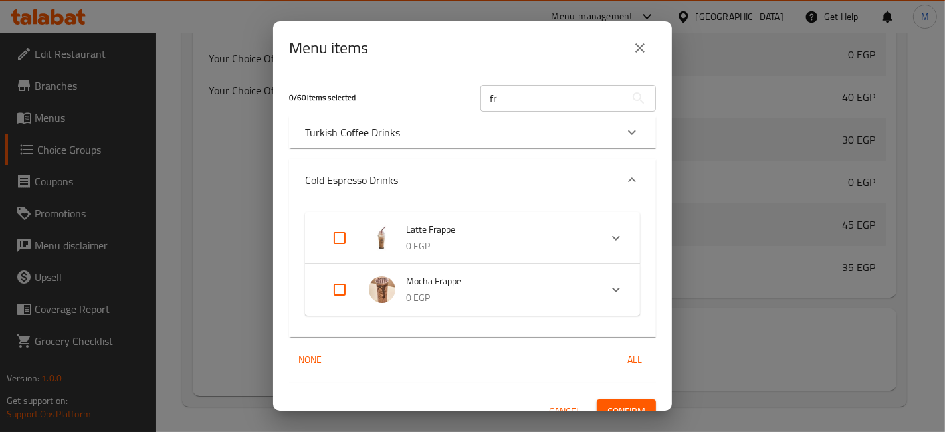
click at [399, 141] on div "Turkish Coffee Drinks" at bounding box center [472, 132] width 367 height 32
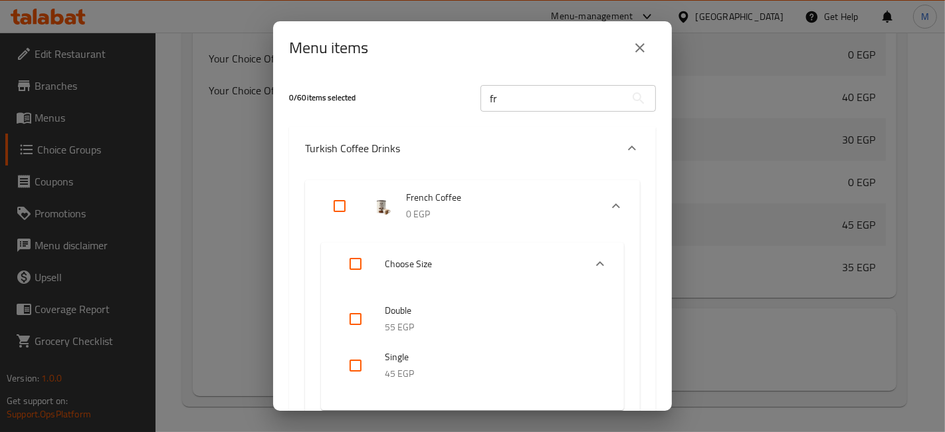
click at [638, 47] on icon "close" at bounding box center [640, 48] width 16 height 16
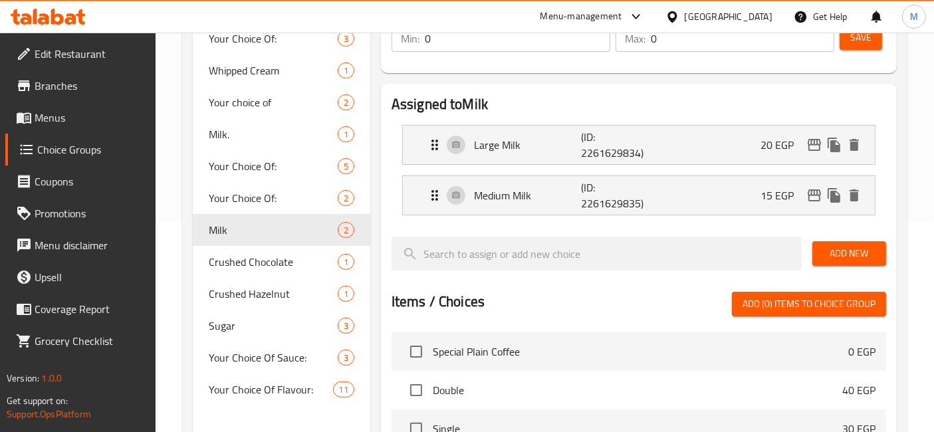
scroll to position [66, 0]
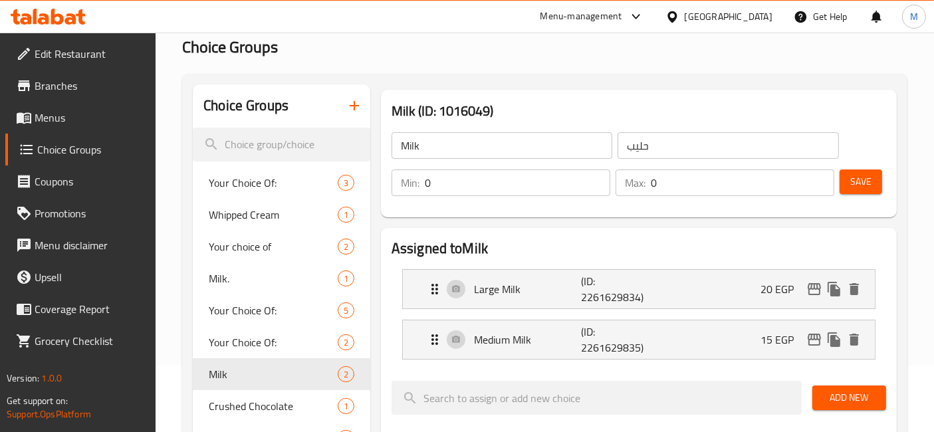
click at [873, 181] on button "Save" at bounding box center [861, 182] width 43 height 25
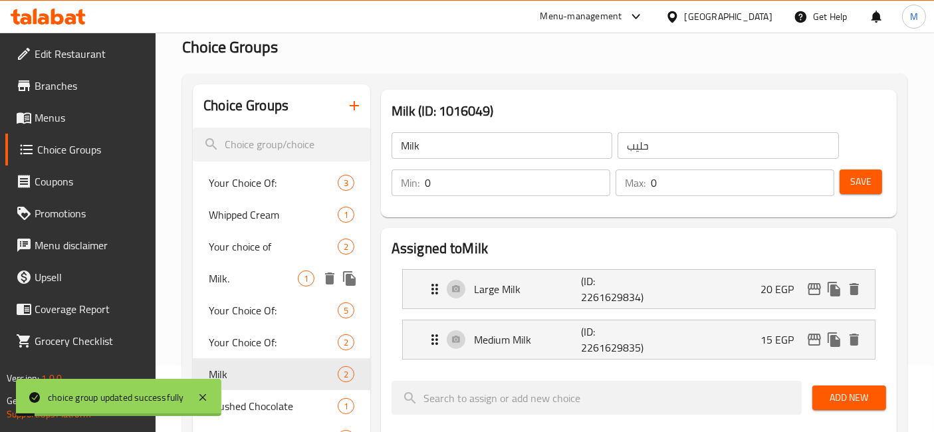
click at [302, 263] on div "Milk. 1" at bounding box center [281, 279] width 177 height 32
type input "Milk."
type input "حليب."
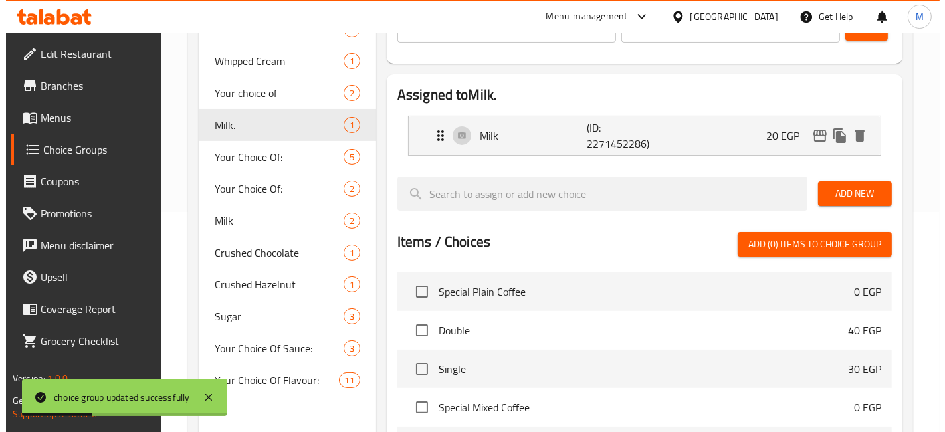
scroll to position [460, 0]
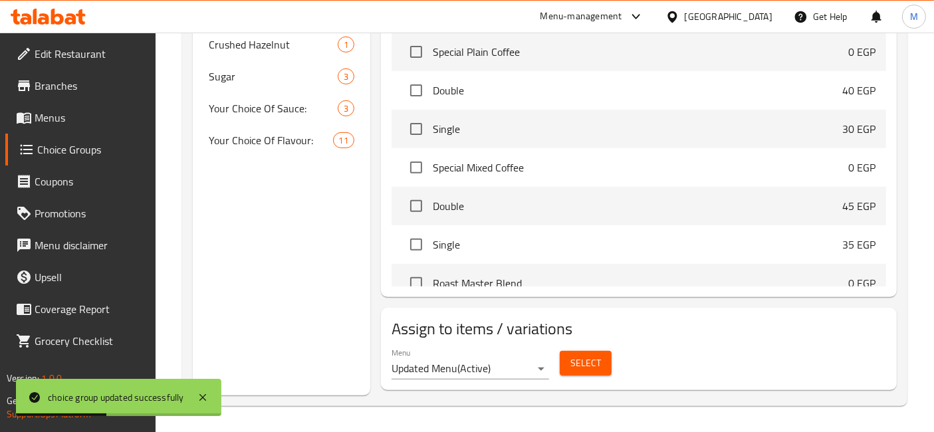
click at [592, 369] on span "Select" at bounding box center [585, 363] width 31 height 17
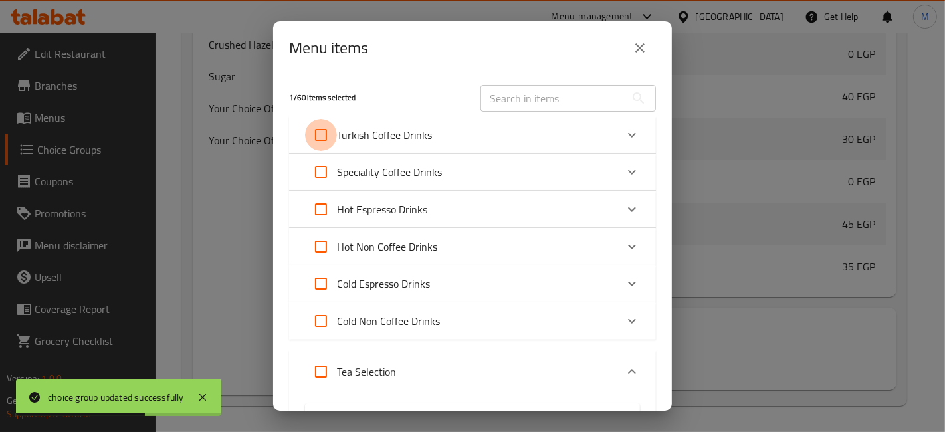
click at [319, 133] on input "Expand" at bounding box center [321, 135] width 32 height 32
checkbox input "true"
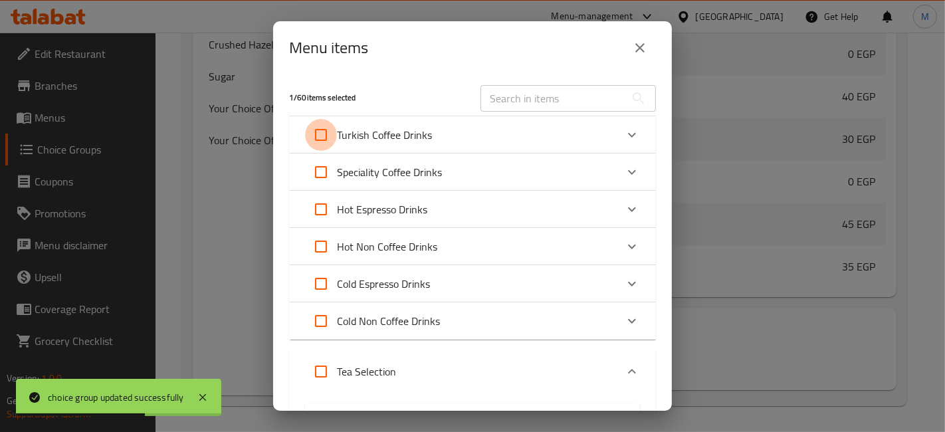
checkbox input "true"
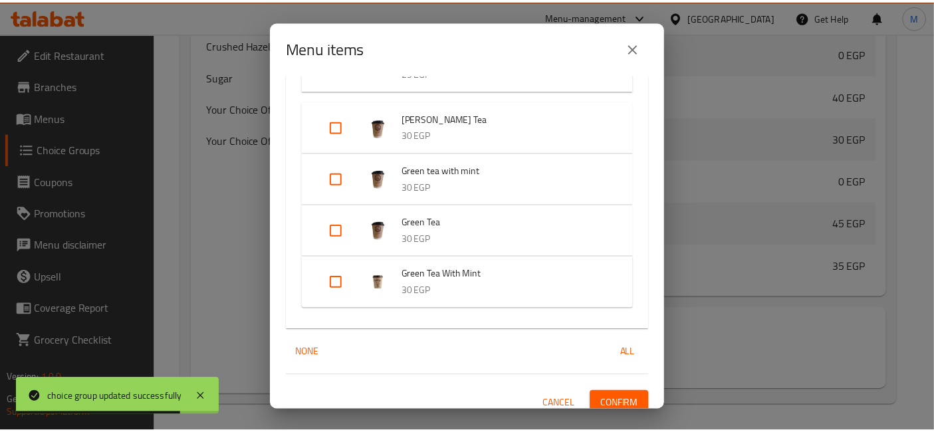
scroll to position [376, 0]
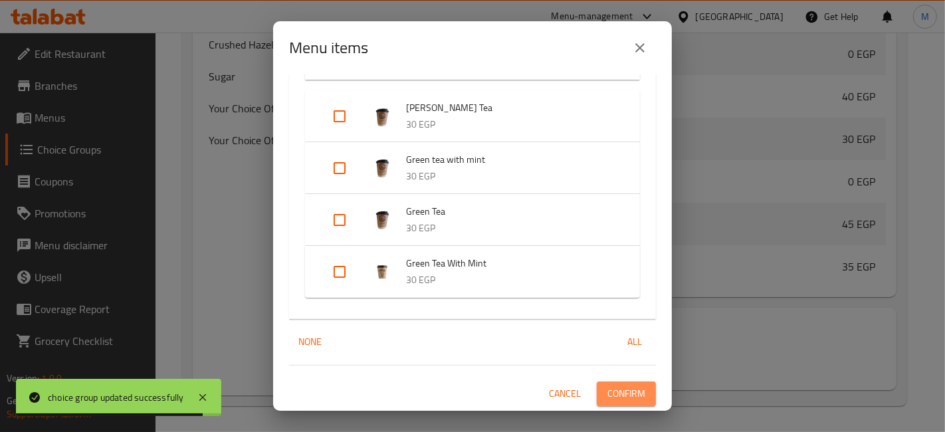
click at [632, 400] on span "Confirm" at bounding box center [627, 394] width 38 height 17
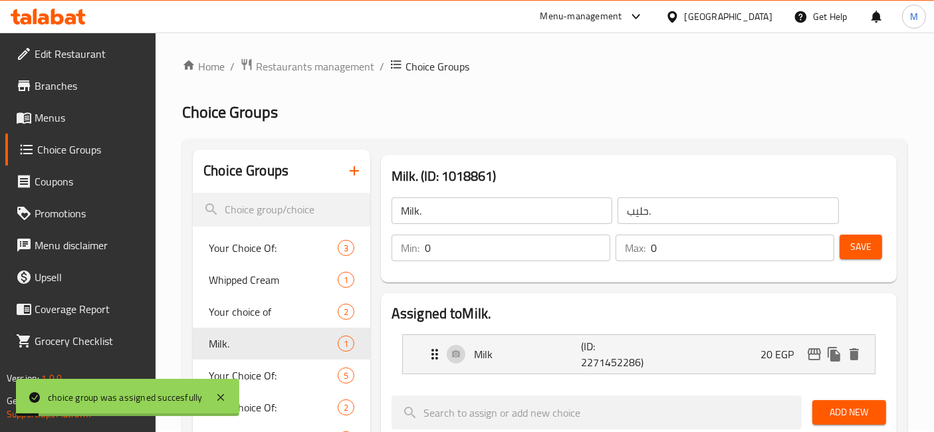
scroll to position [0, 0]
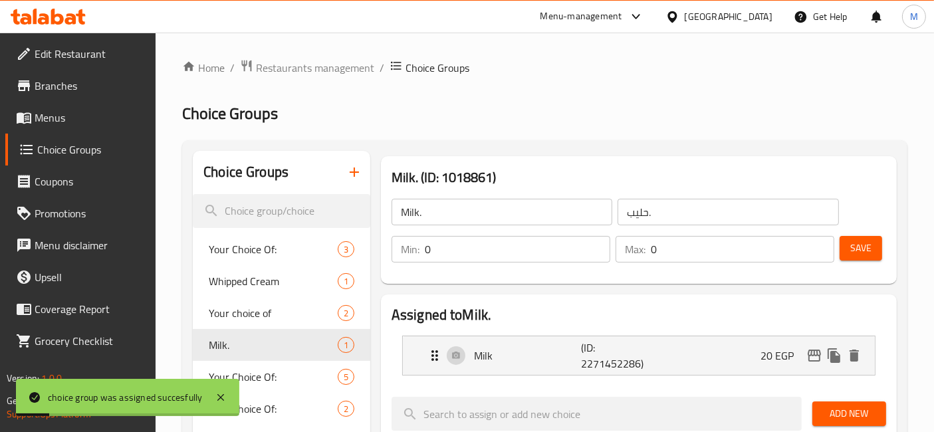
click at [862, 245] on span "Save" at bounding box center [860, 248] width 21 height 17
